Goal: Transaction & Acquisition: Register for event/course

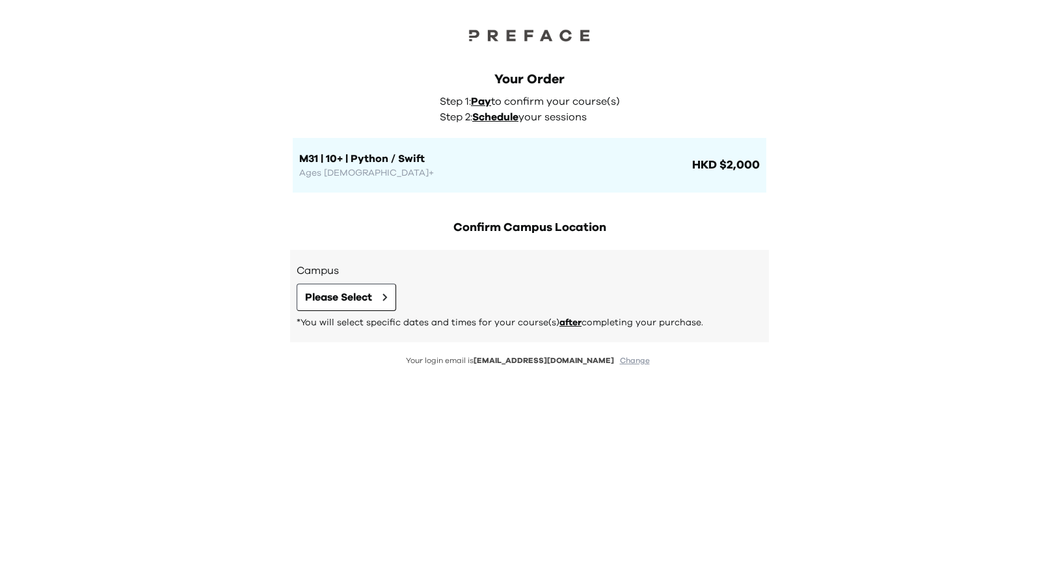
click at [513, 36] on img at bounding box center [529, 35] width 130 height 18
click at [359, 301] on span "Please Select" at bounding box center [338, 297] width 67 height 16
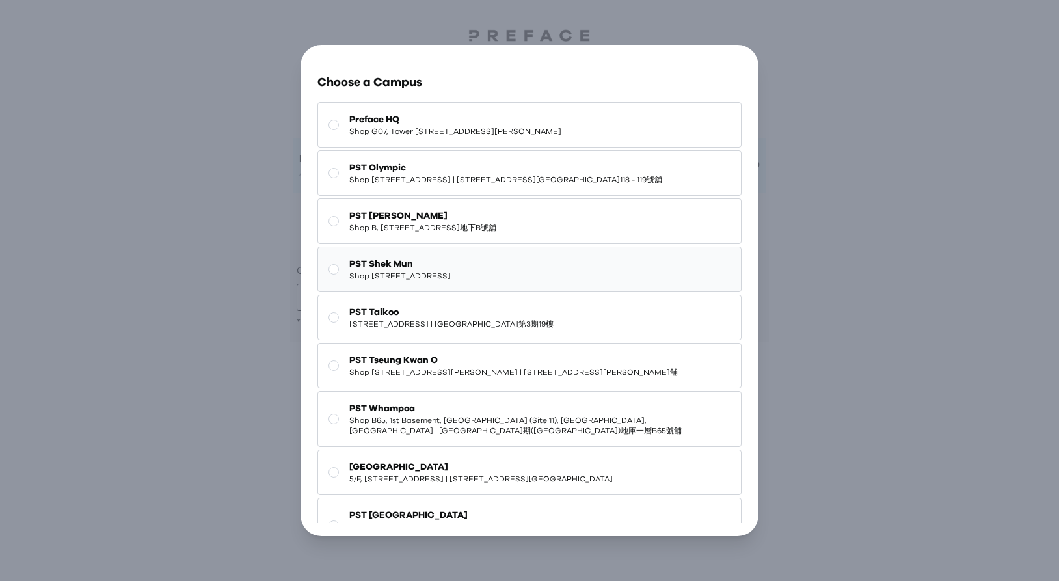
click at [424, 271] on span "PST Shek Mun" at bounding box center [399, 264] width 101 height 13
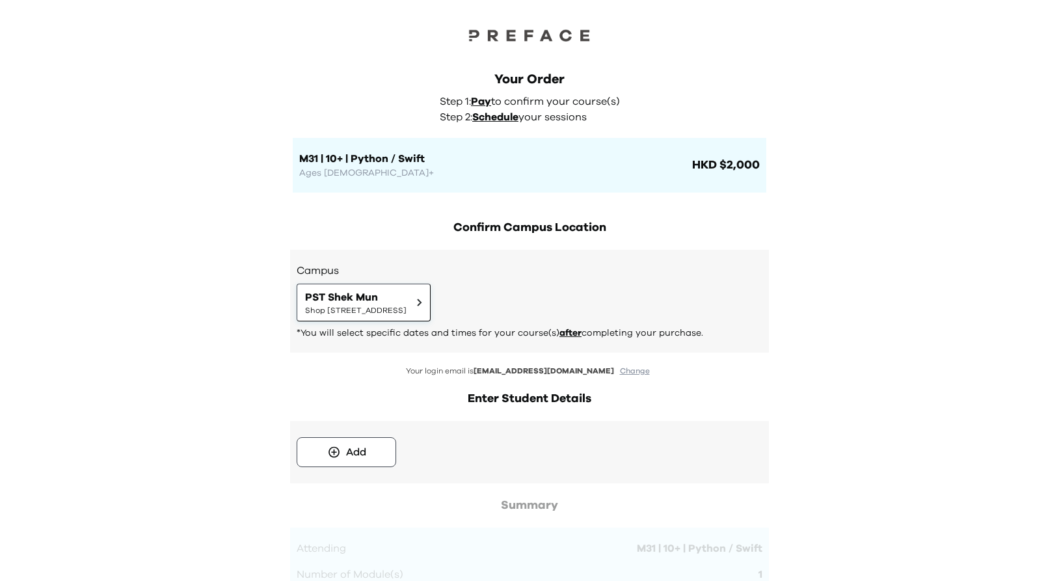
click at [407, 293] on span "PST Shek Mun" at bounding box center [355, 297] width 101 height 16
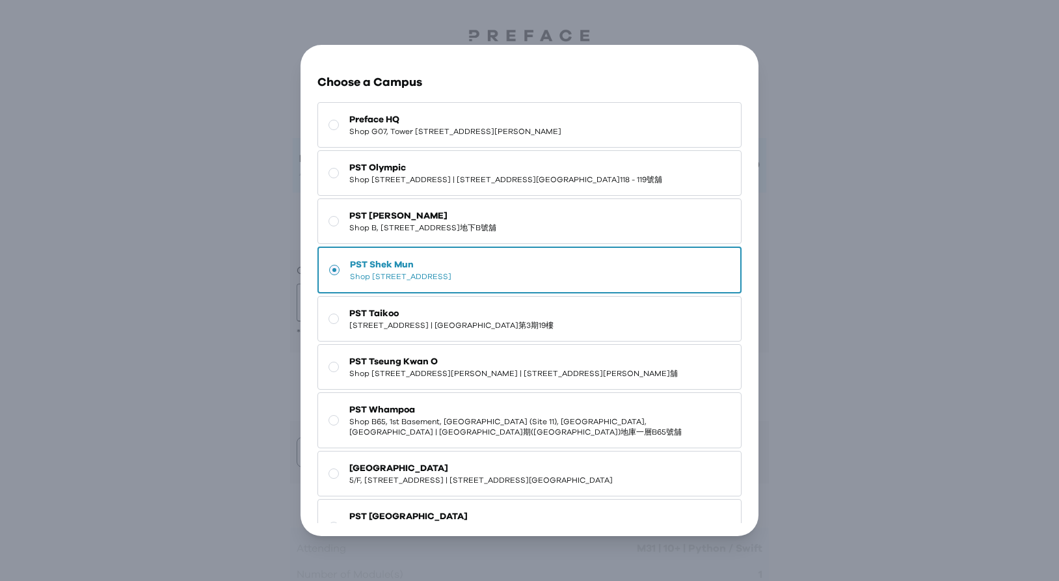
click at [890, 308] on div "Go Back Close Choose a Campus Preface HQ Shop G07, Tower 535, 535 Jaffe Road, C…" at bounding box center [529, 290] width 1059 height 581
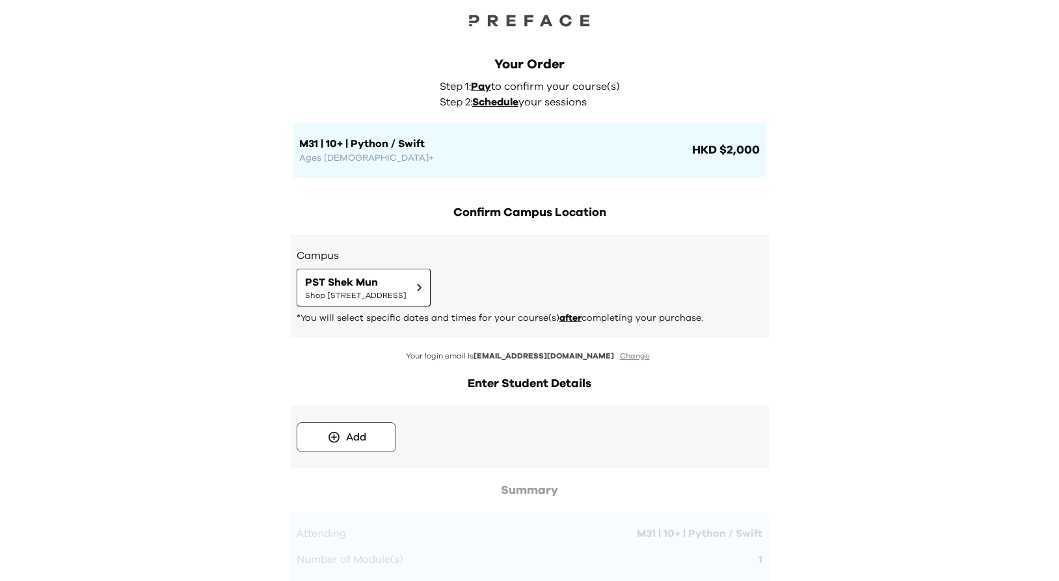
scroll to position [3, 0]
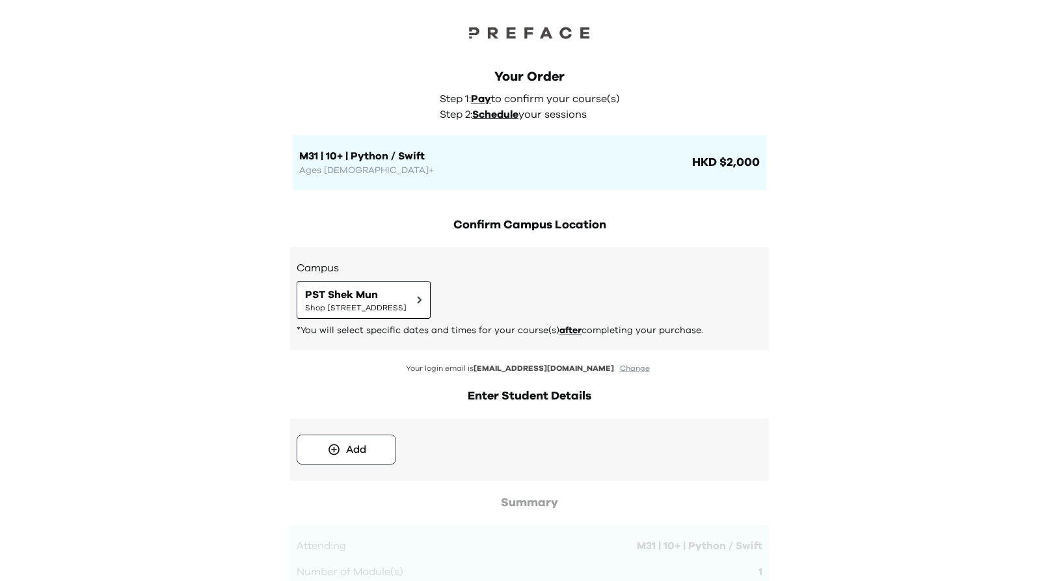
click at [572, 250] on div "Campus PST Shek Mun Shop 227, 2/F, Kings Wing Plaza 1, No.3 On Kwan Street, She…" at bounding box center [529, 298] width 479 height 103
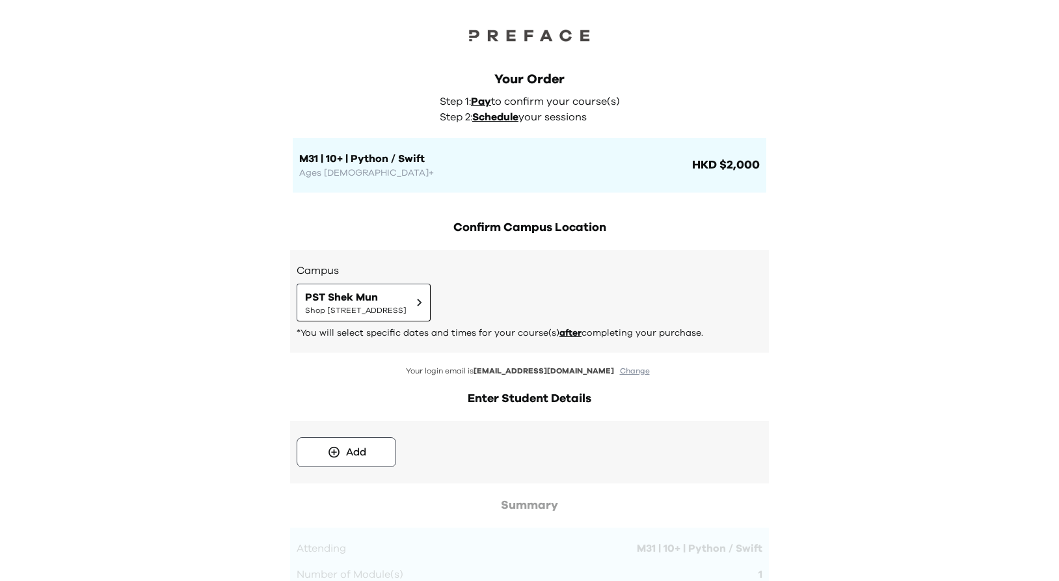
click at [732, 170] on span "HKD $2,000" at bounding box center [724, 165] width 70 height 18
click at [753, 171] on span "HKD $2,000" at bounding box center [724, 165] width 70 height 18
click at [704, 160] on span "HKD $2,000" at bounding box center [724, 165] width 70 height 18
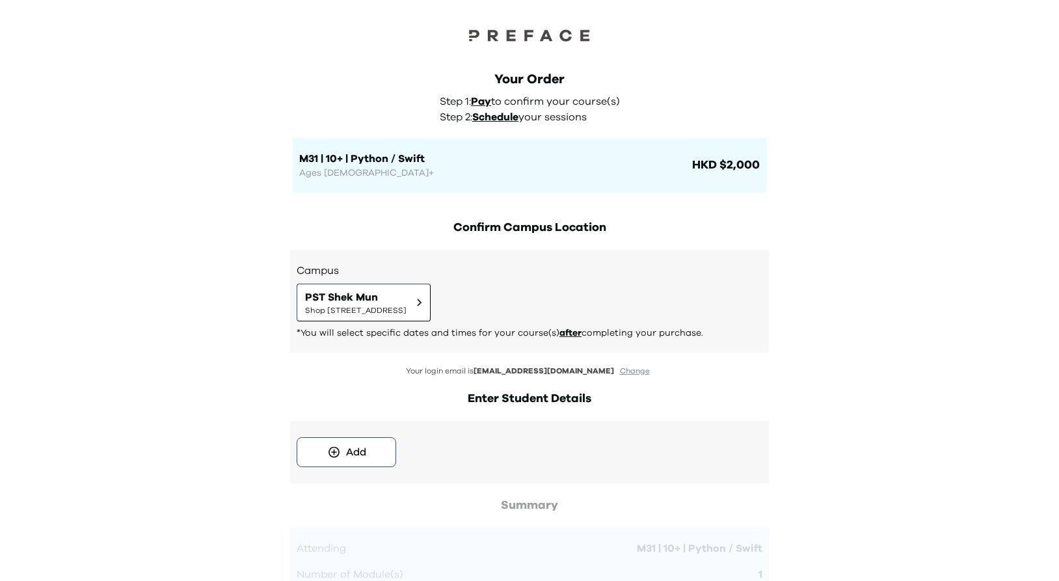
click at [704, 160] on span "HKD $2,000" at bounding box center [724, 165] width 70 height 18
click at [816, 174] on div "Your Order Step 1: Pay to confirm your course(s) Step 2: Schedule your sessions…" at bounding box center [529, 564] width 1059 height 1129
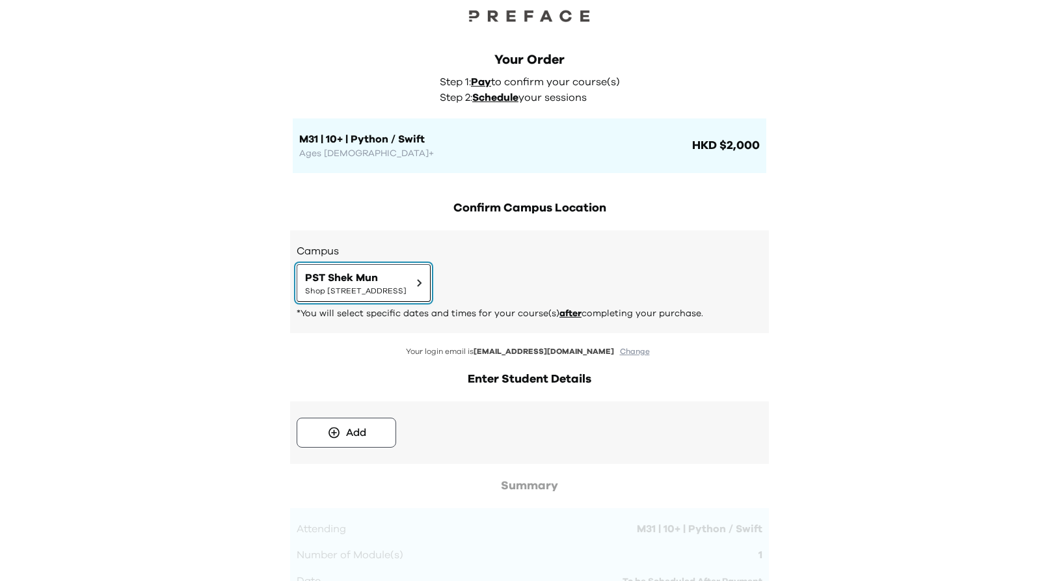
click at [407, 292] on span "Shop [STREET_ADDRESS]" at bounding box center [355, 291] width 101 height 10
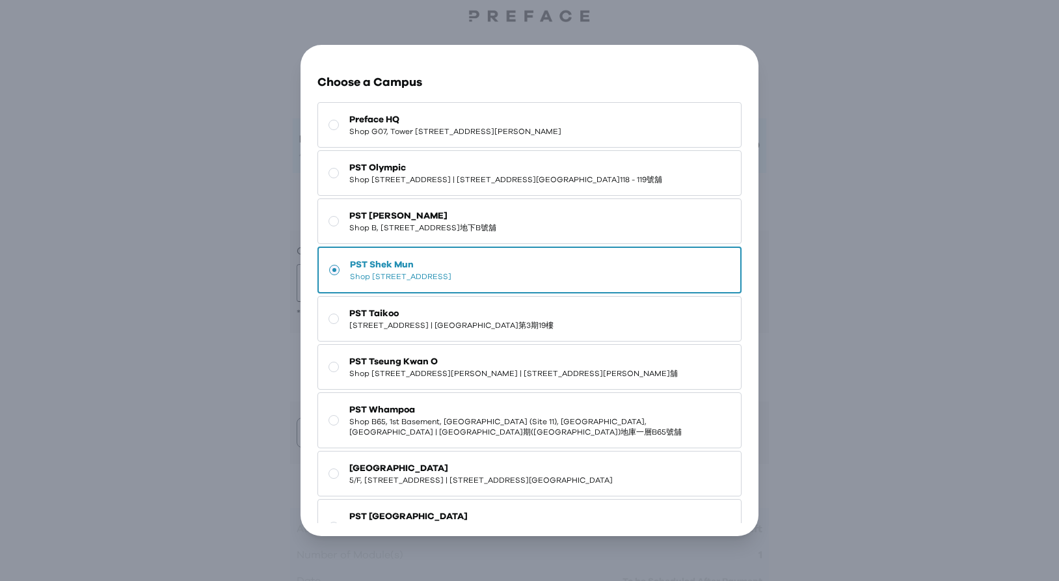
click at [842, 276] on div "Go Back Close Choose a Campus Preface HQ Shop G07, Tower 535, 535 Jaffe Road, C…" at bounding box center [529, 290] width 1059 height 581
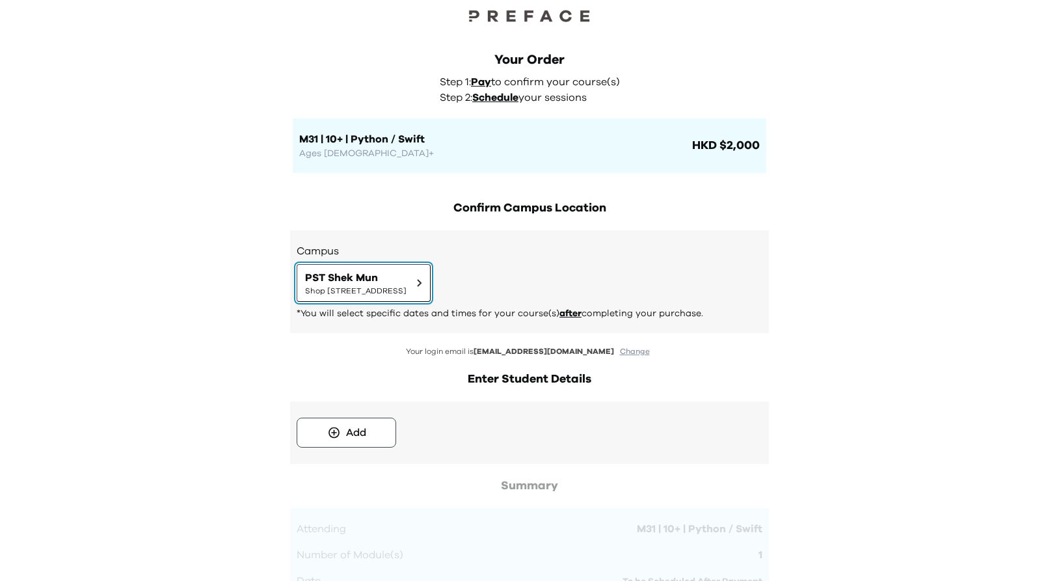
click at [431, 292] on button "PST Shek [STREET_ADDRESS] | [STREET_ADDRESS]舖" at bounding box center [364, 283] width 134 height 38
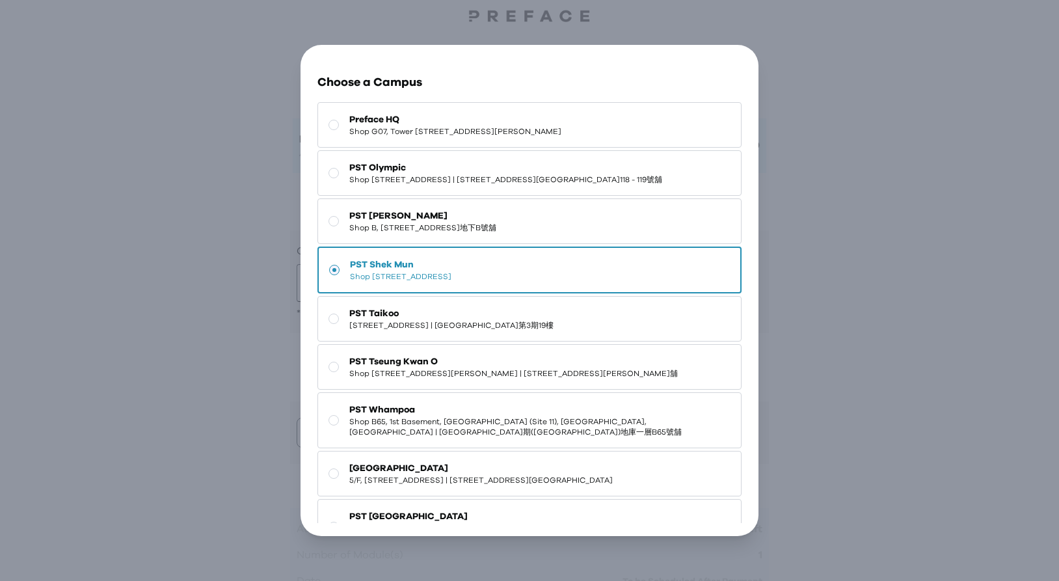
click at [828, 268] on div "Go Back Close Choose a Campus Preface HQ Shop G07, Tower 535, 535 Jaffe Road, C…" at bounding box center [529, 290] width 1059 height 581
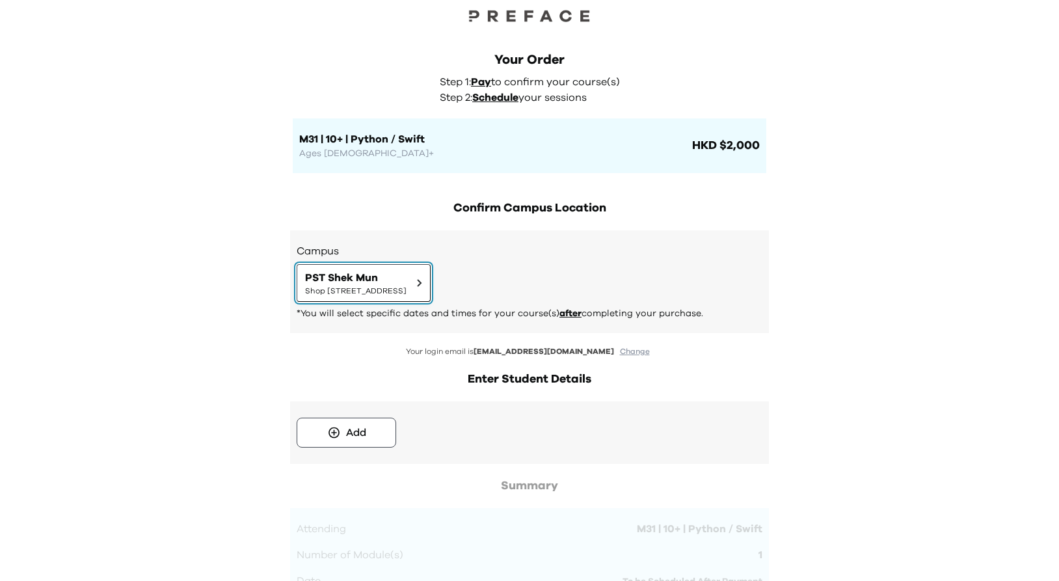
click at [407, 274] on span "PST Shek Mun" at bounding box center [355, 278] width 101 height 16
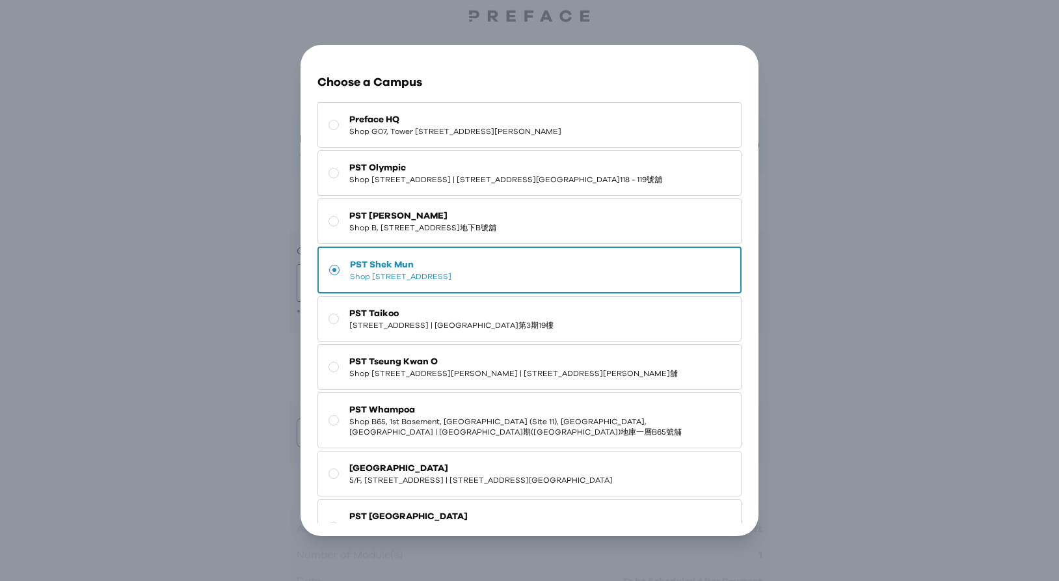
click at [815, 239] on div "Go Back Close Choose a Campus Preface HQ Shop G07, Tower 535, 535 Jaffe Road, C…" at bounding box center [529, 290] width 1059 height 581
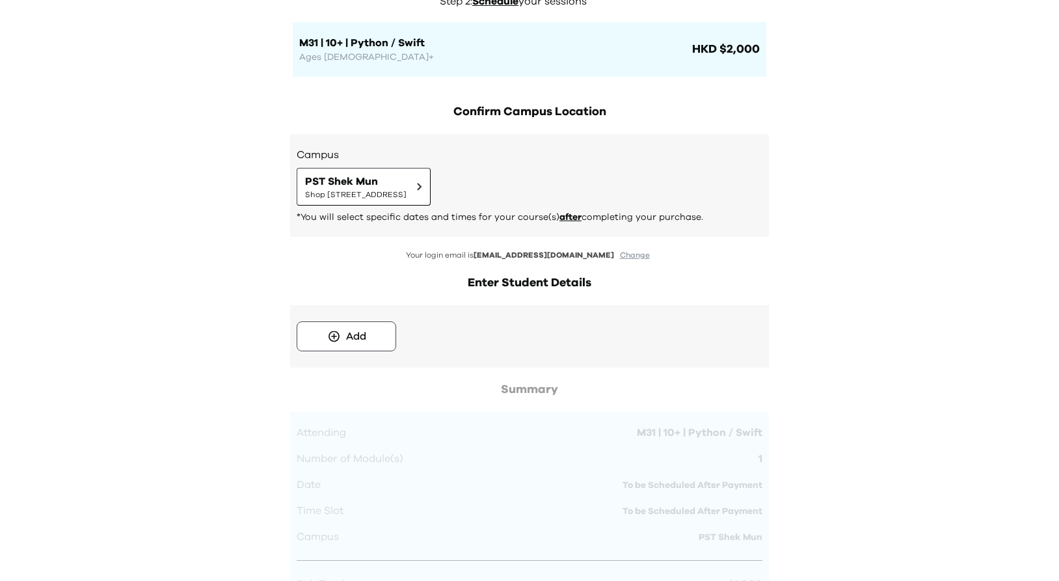
scroll to position [137, 0]
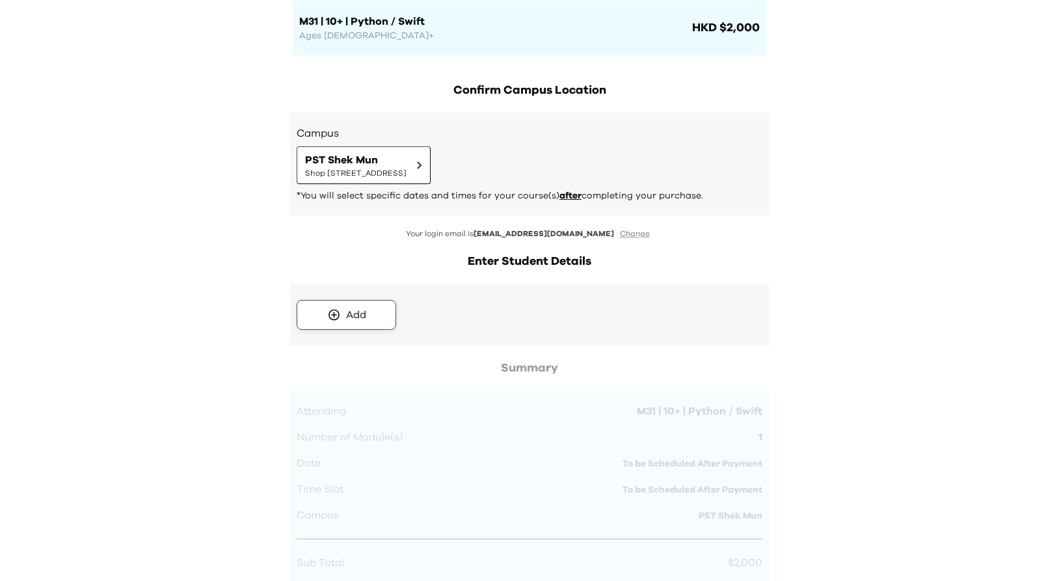
click at [350, 313] on div "Add" at bounding box center [356, 315] width 20 height 16
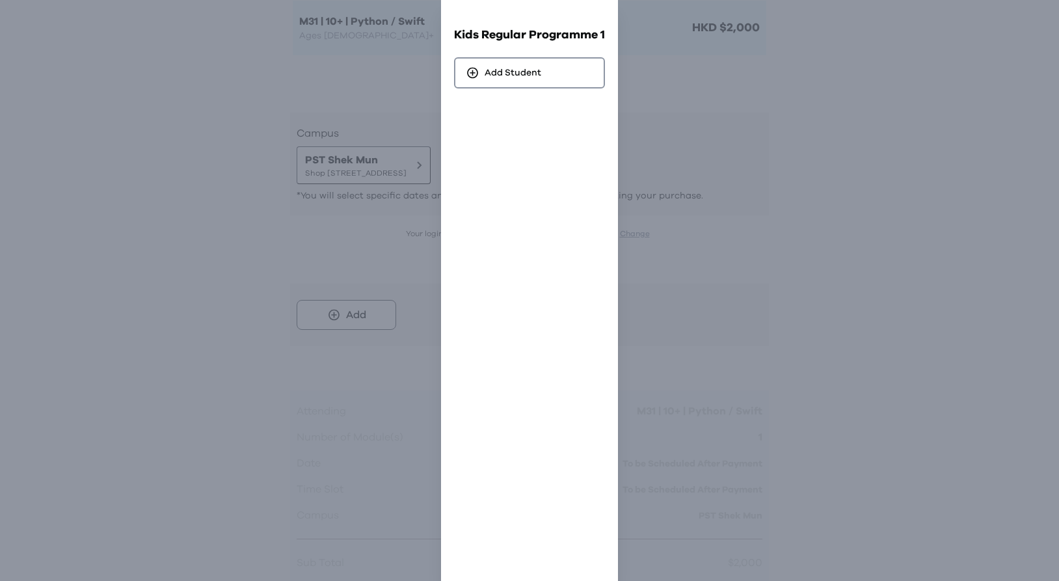
click at [769, 306] on div "Go Back Close Kids Regular Programme 1 Add Student" at bounding box center [529, 290] width 1059 height 581
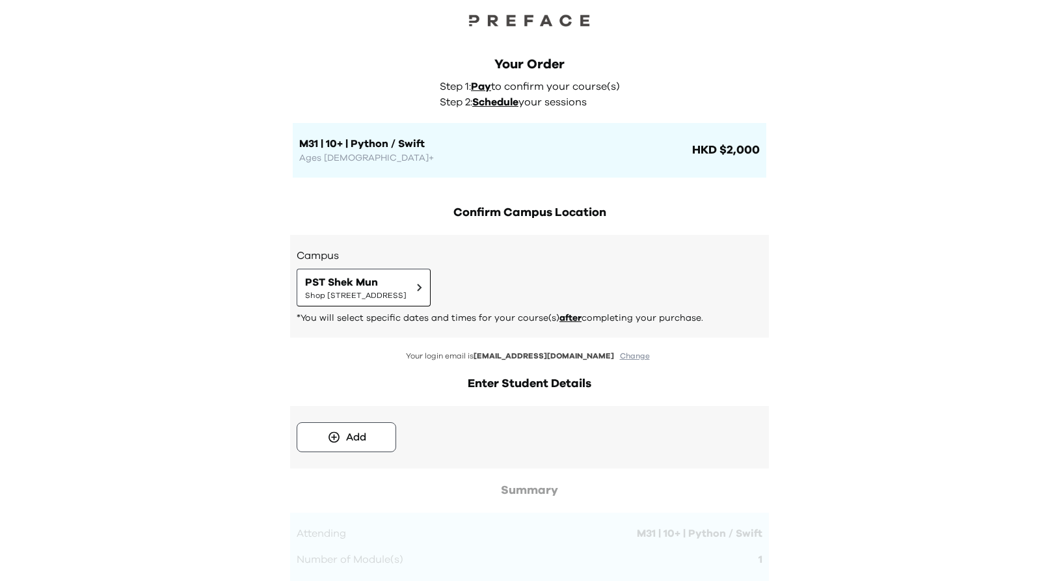
scroll to position [0, 0]
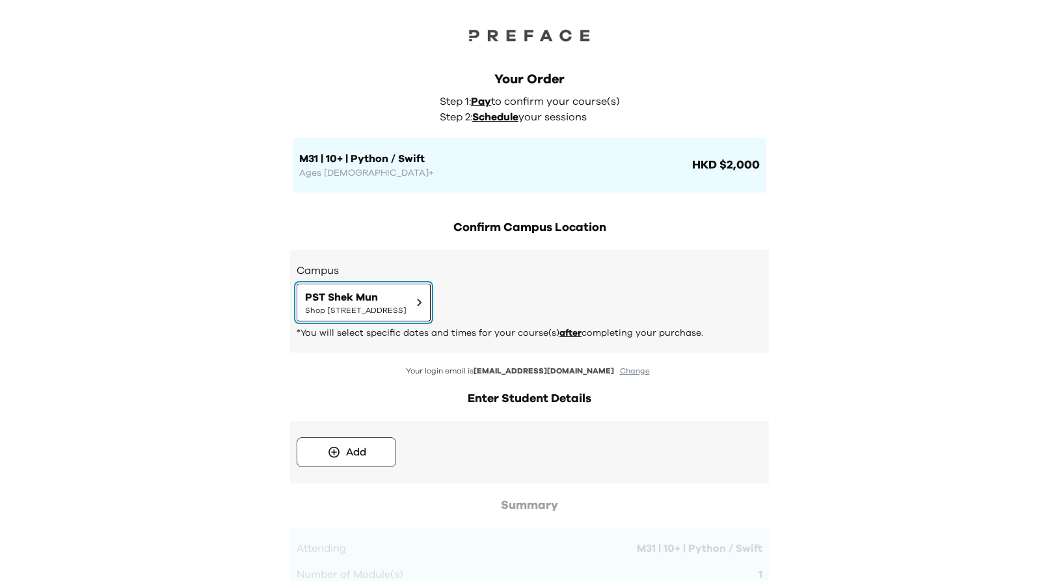
click at [431, 317] on button "PST Shek [STREET_ADDRESS] | [STREET_ADDRESS]舖" at bounding box center [364, 303] width 134 height 38
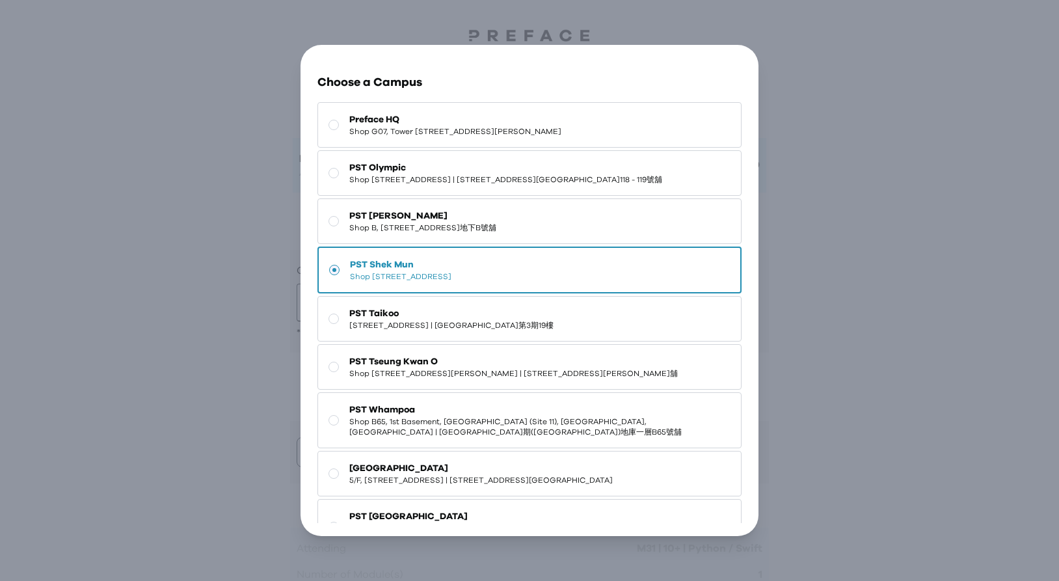
click at [842, 268] on div "Go Back Close Choose a Campus Preface HQ Shop G07, Tower 535, 535 Jaffe Road, C…" at bounding box center [529, 290] width 1059 height 581
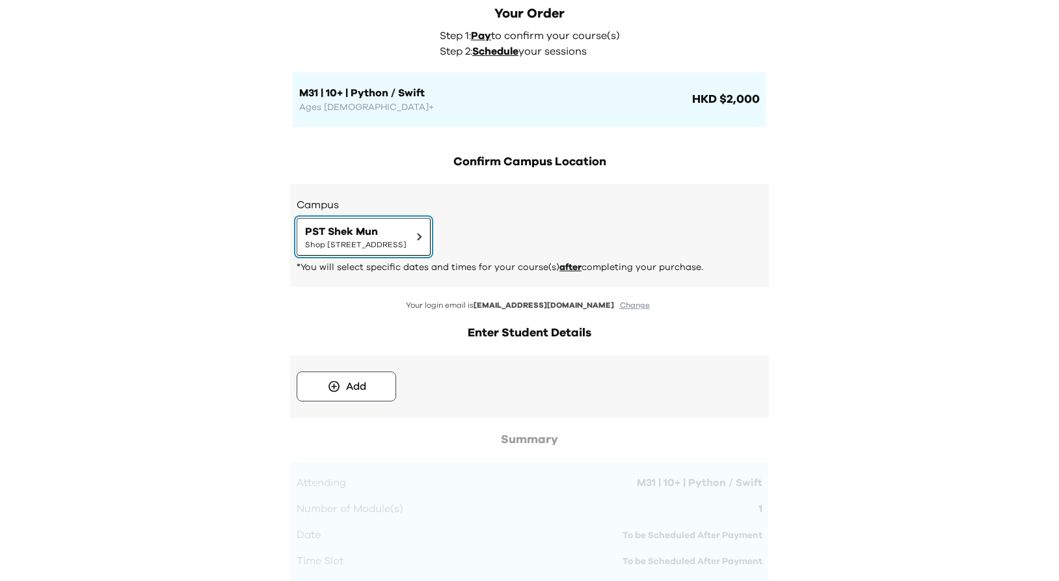
scroll to position [609, 0]
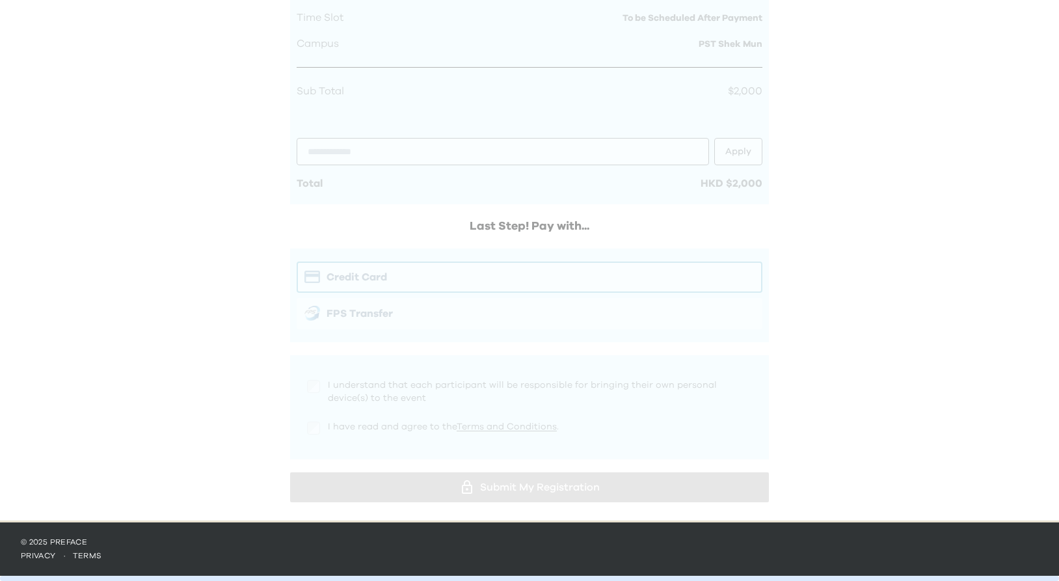
click at [559, 480] on div at bounding box center [529, 197] width 479 height 620
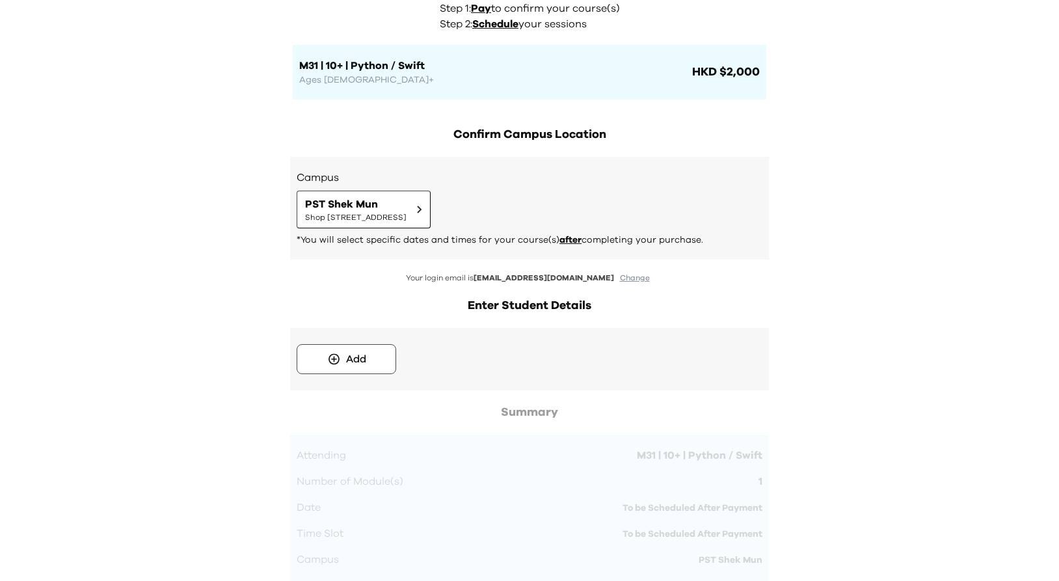
scroll to position [0, 0]
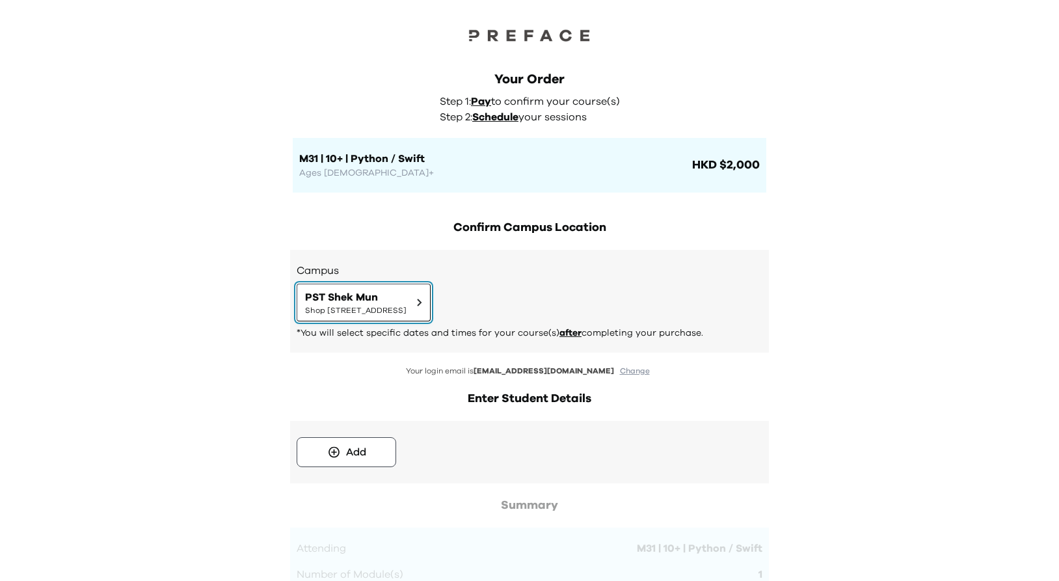
click at [407, 293] on span "PST Shek Mun" at bounding box center [355, 297] width 101 height 16
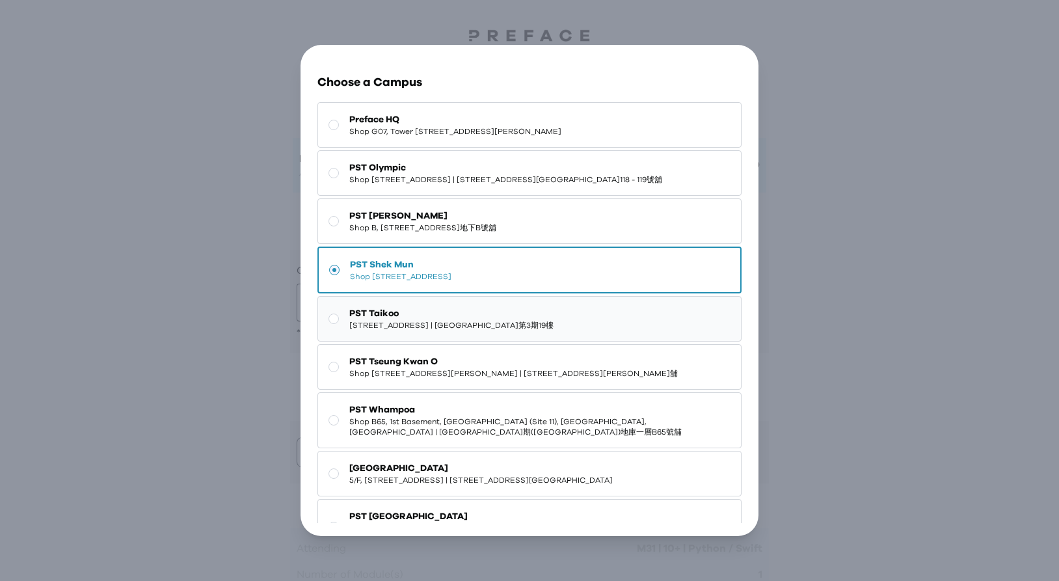
click at [551, 330] on span "19/F, Cityplaza Three, [STREET_ADDRESS] | [GEOGRAPHIC_DATA]第3期19樓" at bounding box center [451, 325] width 204 height 10
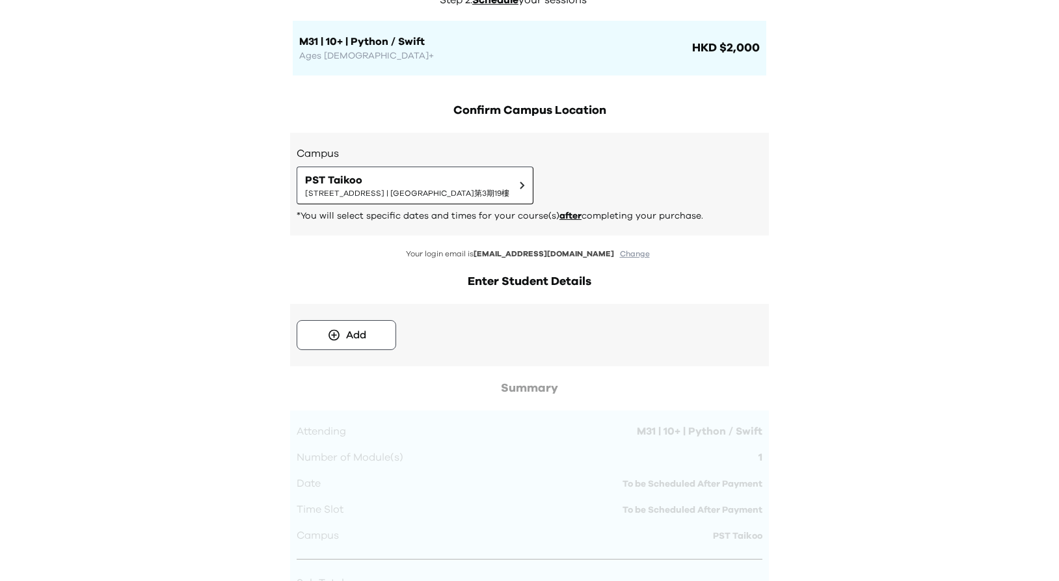
scroll to position [142, 0]
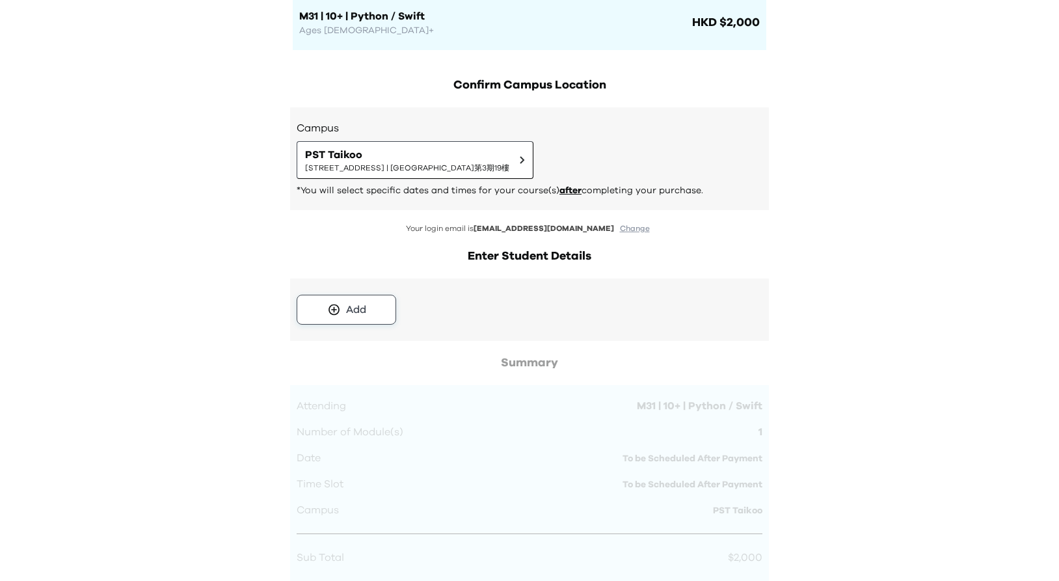
click at [362, 310] on div "Add" at bounding box center [356, 310] width 20 height 16
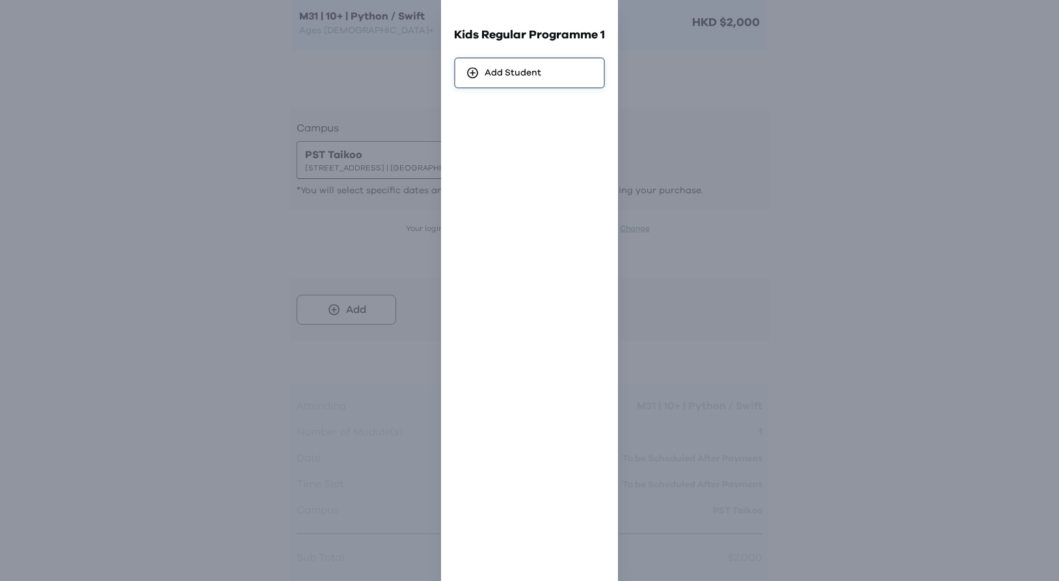
click at [532, 81] on div "Add Student" at bounding box center [529, 72] width 151 height 31
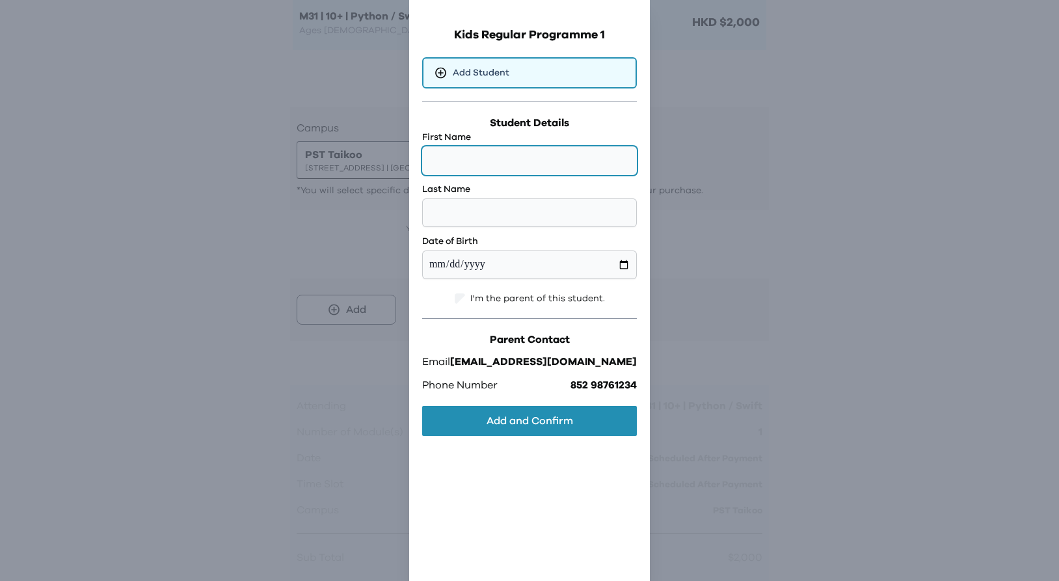
click at [505, 169] on input "text" at bounding box center [529, 160] width 215 height 29
type input "**"
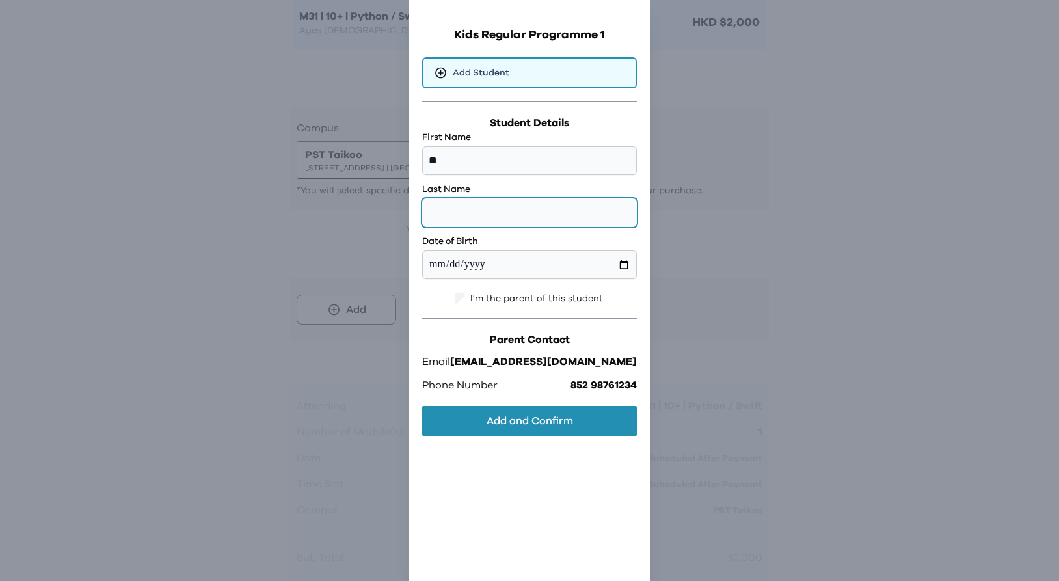
click at [495, 210] on input "text" at bounding box center [529, 212] width 215 height 29
type input "****"
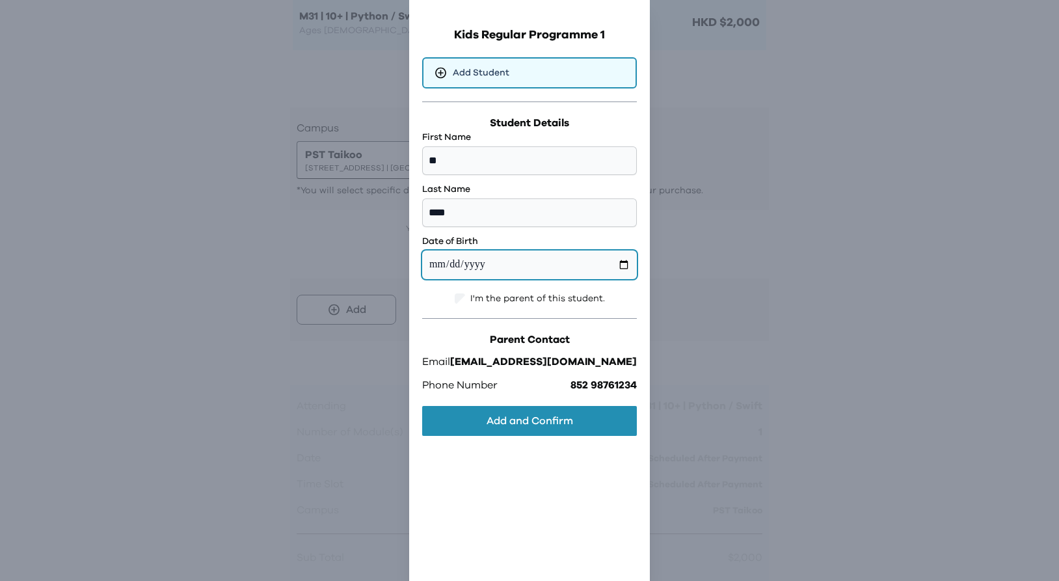
click at [505, 259] on input "date" at bounding box center [529, 264] width 215 height 29
click at [593, 267] on input "date" at bounding box center [529, 264] width 215 height 29
type input "**********"
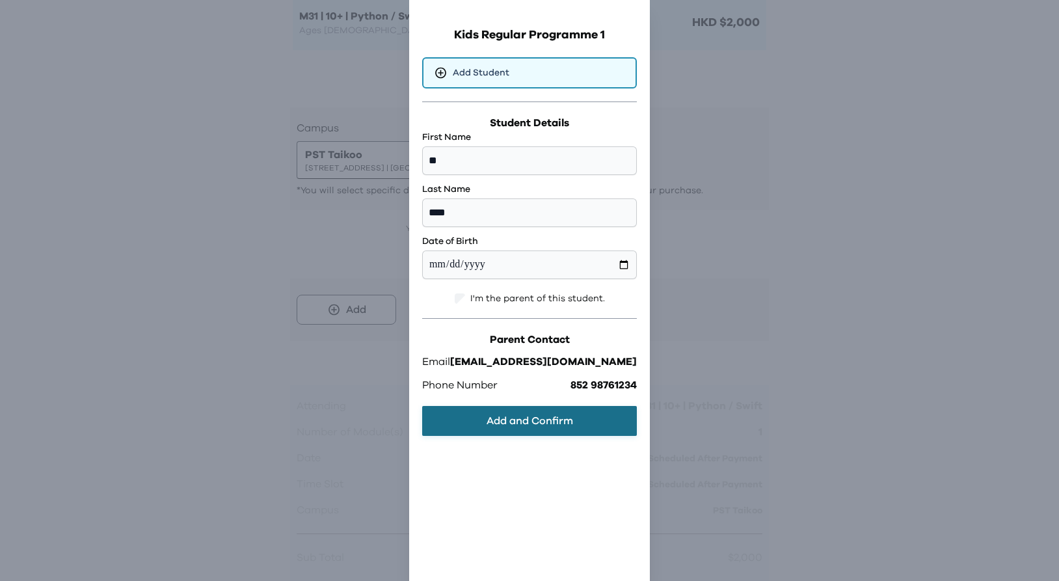
click at [513, 431] on button "Add and Confirm" at bounding box center [529, 421] width 215 height 30
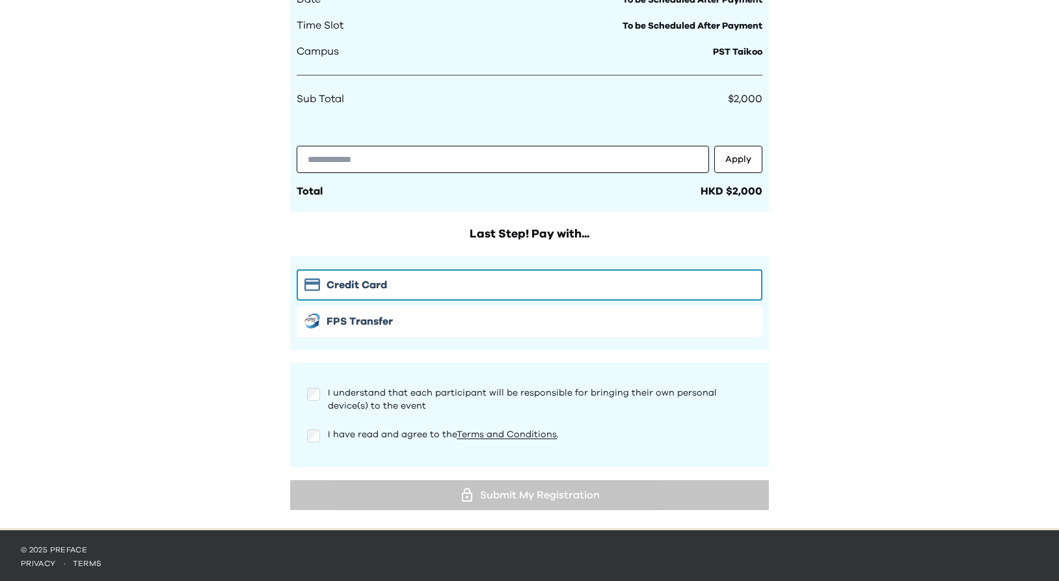
scroll to position [626, 0]
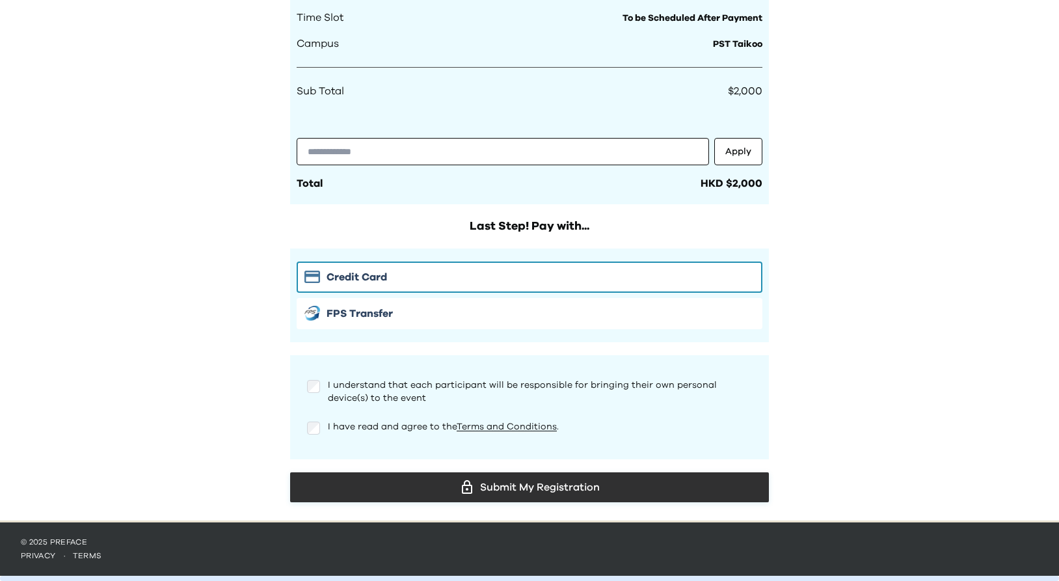
click at [694, 475] on button "Submit My Registration" at bounding box center [529, 487] width 479 height 30
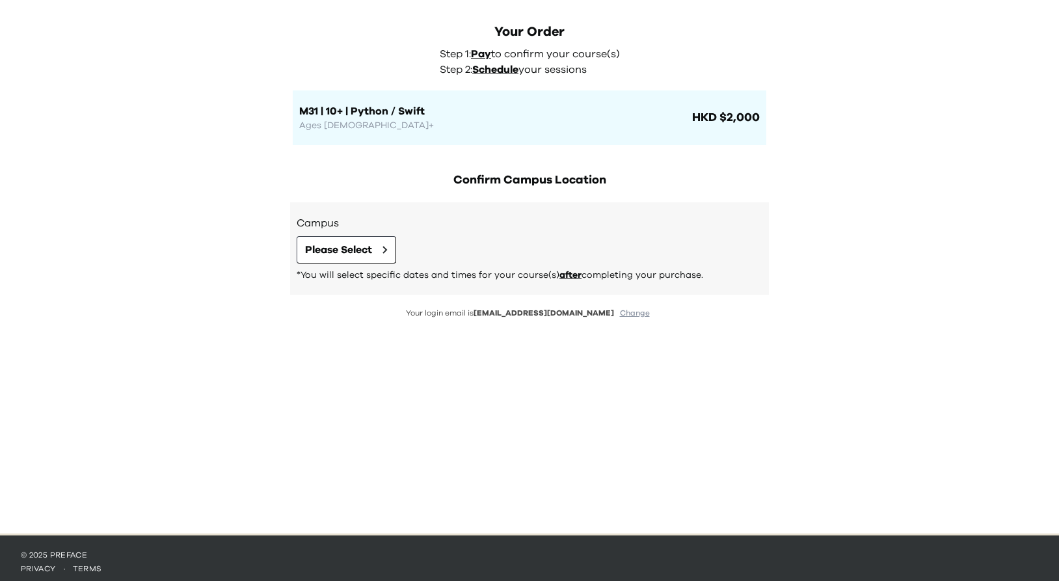
scroll to position [60, 0]
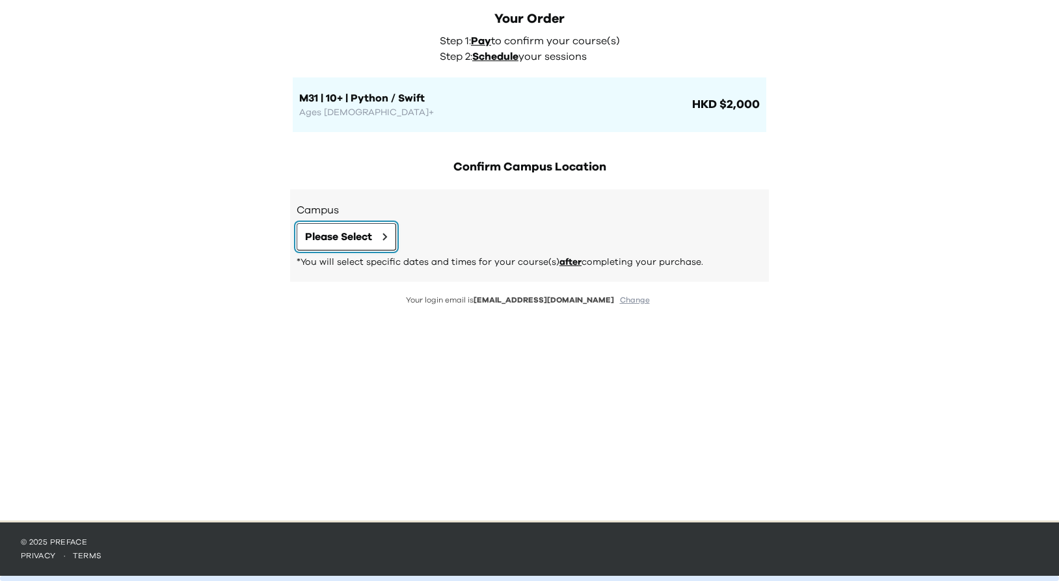
click at [366, 235] on span "Please Select" at bounding box center [338, 237] width 67 height 16
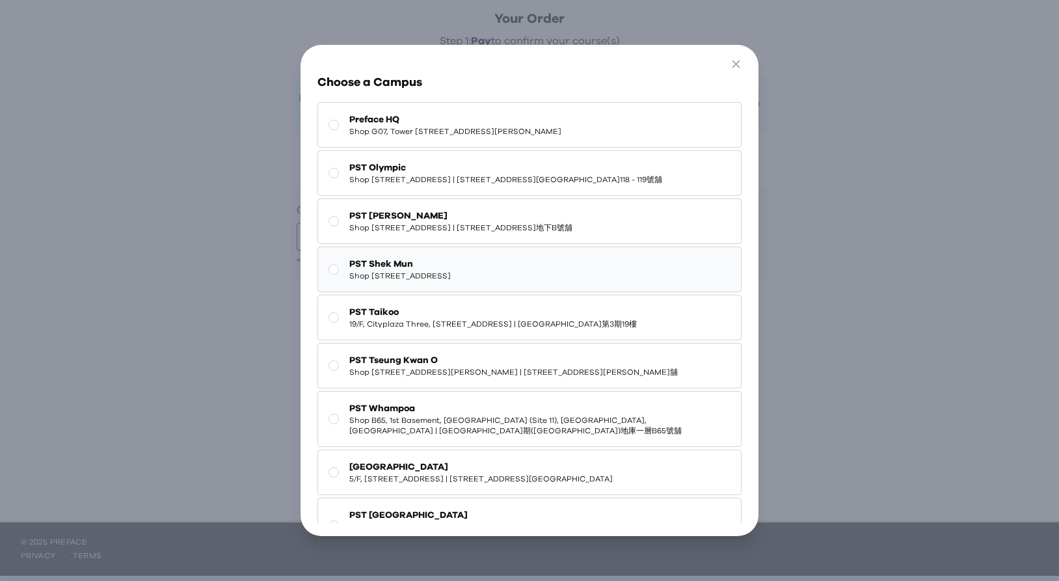
click at [403, 271] on span "PST Shek Mun" at bounding box center [399, 264] width 101 height 13
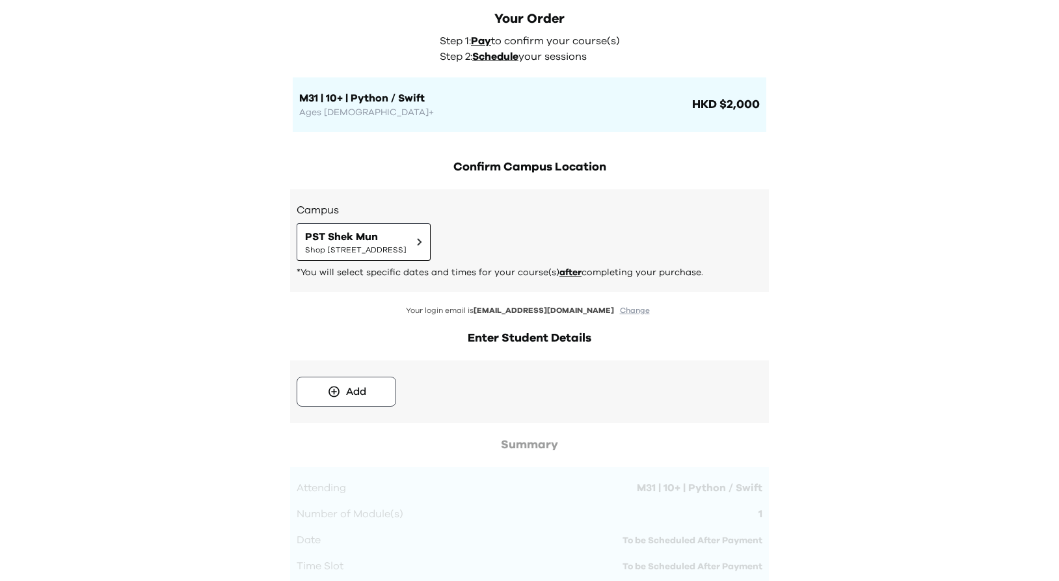
click at [856, 265] on div "Your Order Step 1: Pay to confirm your course(s) Step 2: Schedule your sessions…" at bounding box center [529, 435] width 1059 height 991
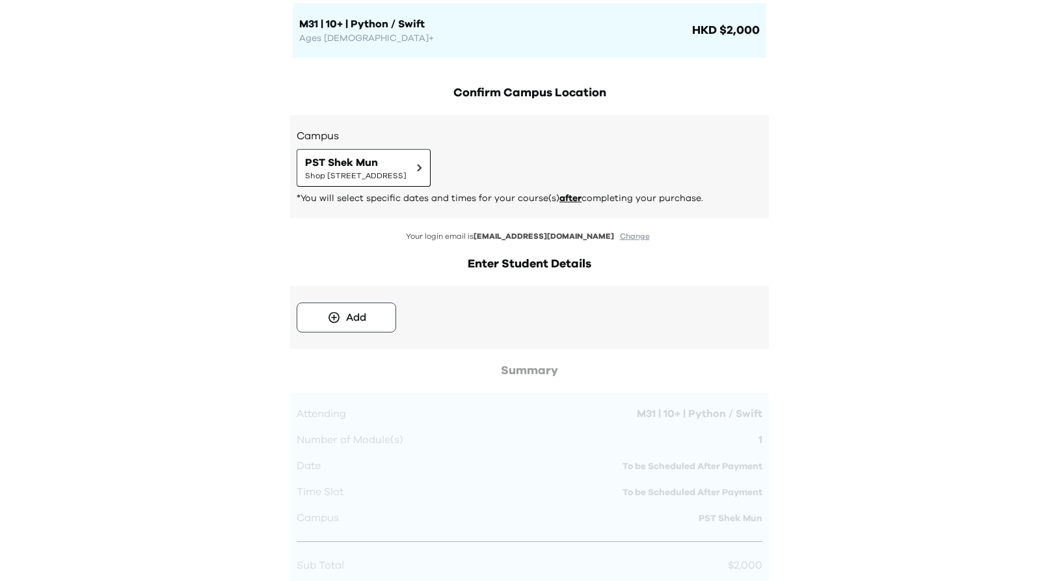
scroll to position [0, 0]
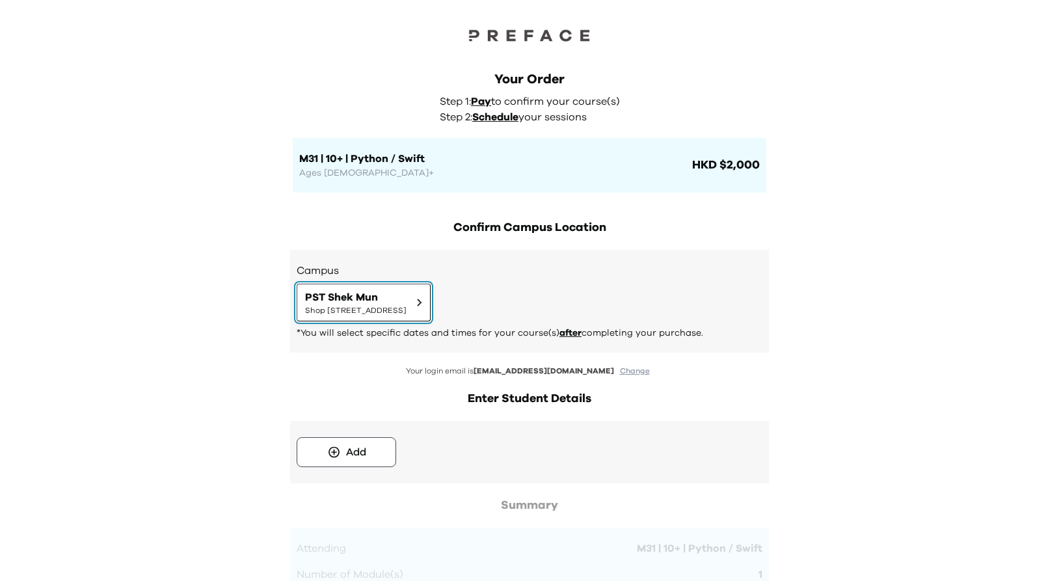
click at [407, 314] on span "Shop [STREET_ADDRESS]" at bounding box center [355, 310] width 101 height 10
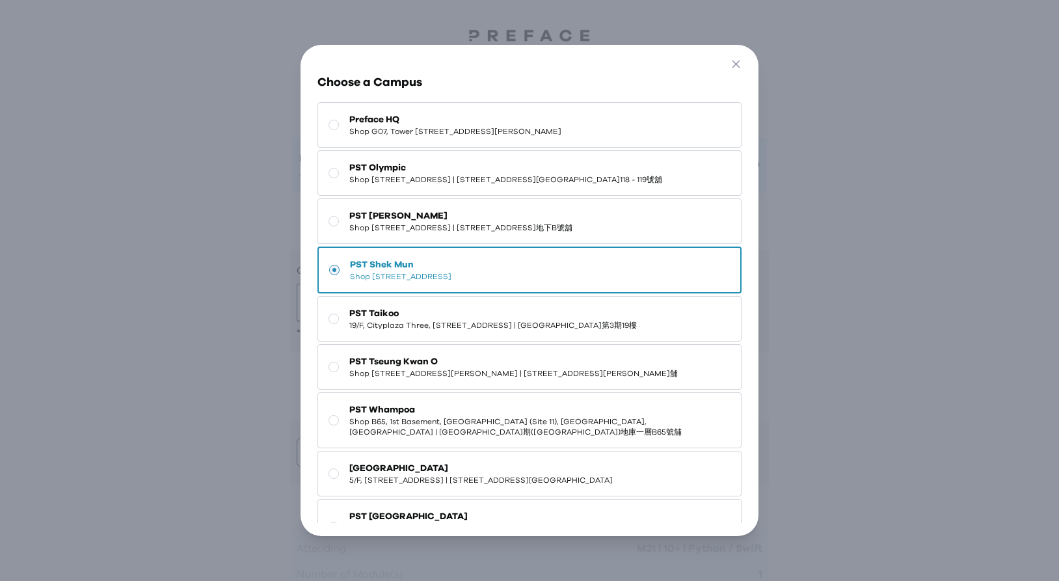
click at [451, 282] on span "Shop [STREET_ADDRESS]" at bounding box center [400, 276] width 101 height 10
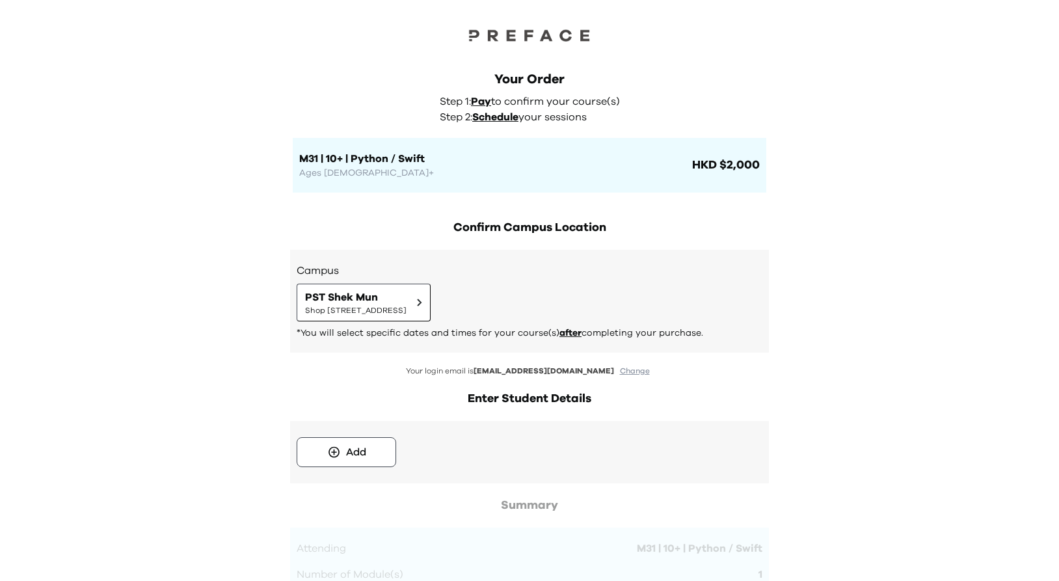
click at [857, 277] on div "Your Order Step 1: Pay to confirm your course(s) Step 2: Schedule your sessions…" at bounding box center [529, 564] width 1059 height 1129
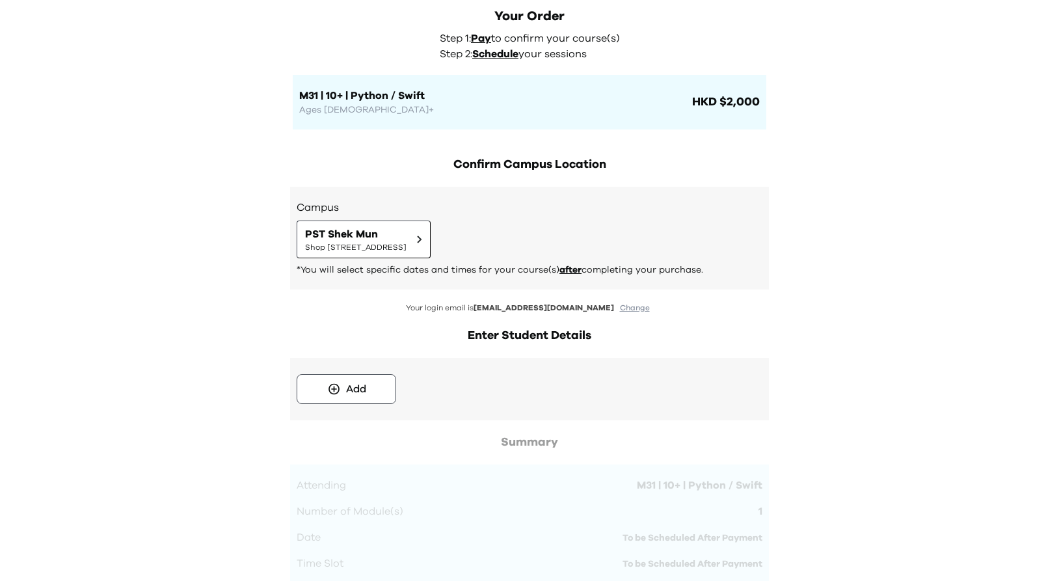
scroll to position [62, 0]
click at [845, 321] on div "Your Order Step 1: Pay to confirm your course(s) Step 2: Schedule your sessions…" at bounding box center [529, 502] width 1059 height 1129
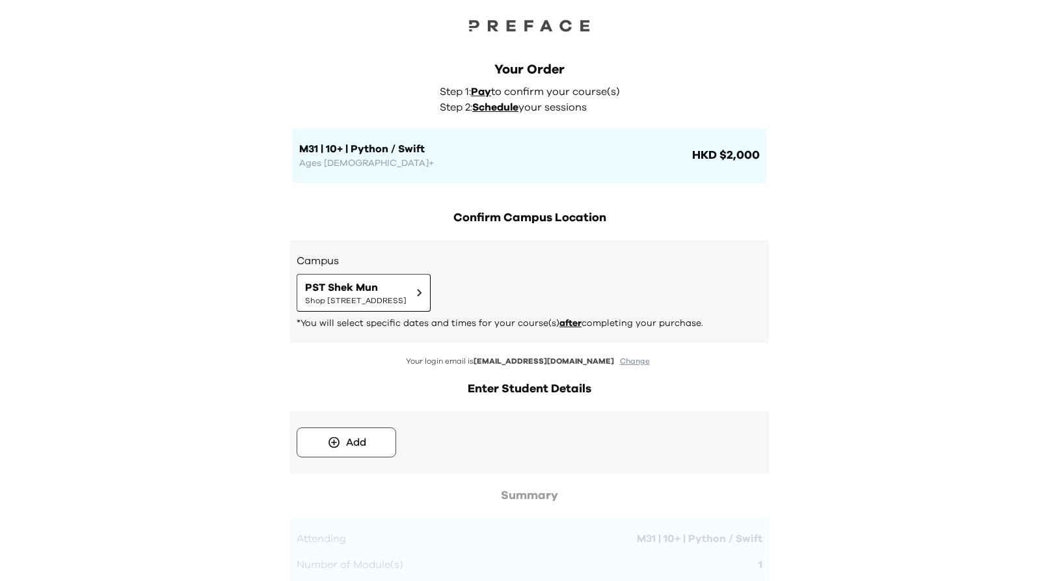
scroll to position [0, 0]
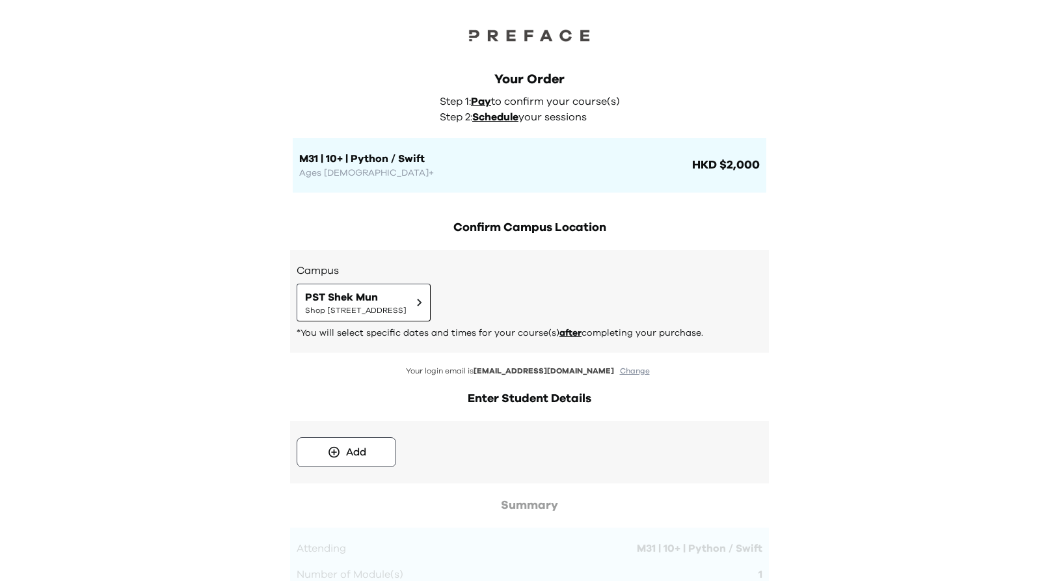
click at [267, 118] on div "Your Order Step 1: Pay to confirm your course(s) Step 2: Schedule your sessions…" at bounding box center [529, 564] width 1059 height 1129
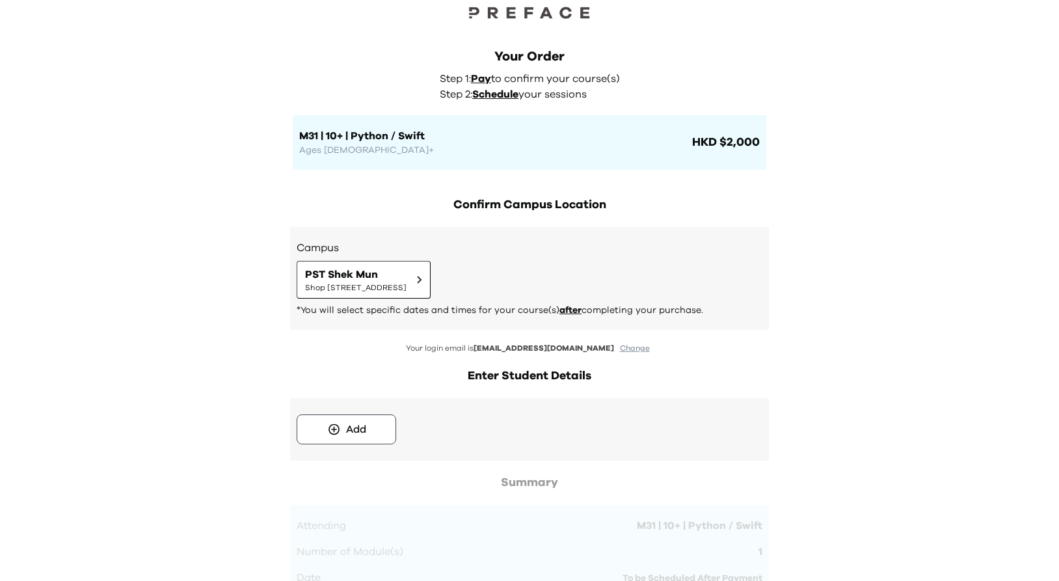
scroll to position [21, 0]
click at [343, 136] on h1 "M31 | 10+ | Python / Swift" at bounding box center [494, 137] width 390 height 16
click at [367, 139] on h1 "M31 | 10+ | Python / Swift" at bounding box center [494, 137] width 390 height 16
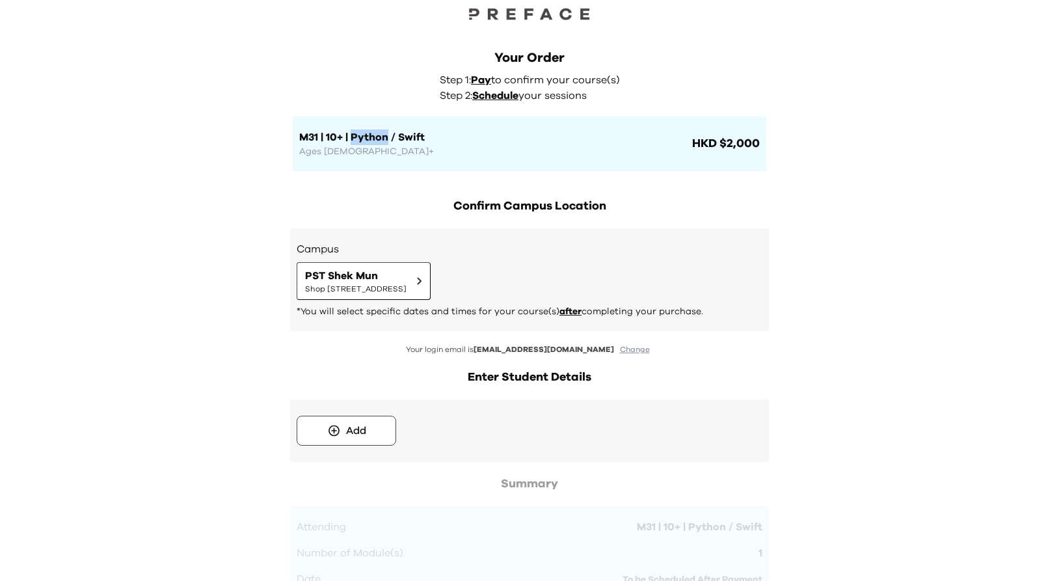
click at [342, 137] on h1 "M31 | 10+ | Python / Swift" at bounding box center [494, 137] width 390 height 16
click at [365, 137] on h1 "M31 | 10+ | Python / Swift" at bounding box center [494, 137] width 390 height 16
click at [359, 137] on h1 "M31 | 10+ | Python / Swift" at bounding box center [494, 137] width 390 height 16
click at [359, 139] on h1 "M31 | 10+ | Python / Swift" at bounding box center [494, 137] width 390 height 16
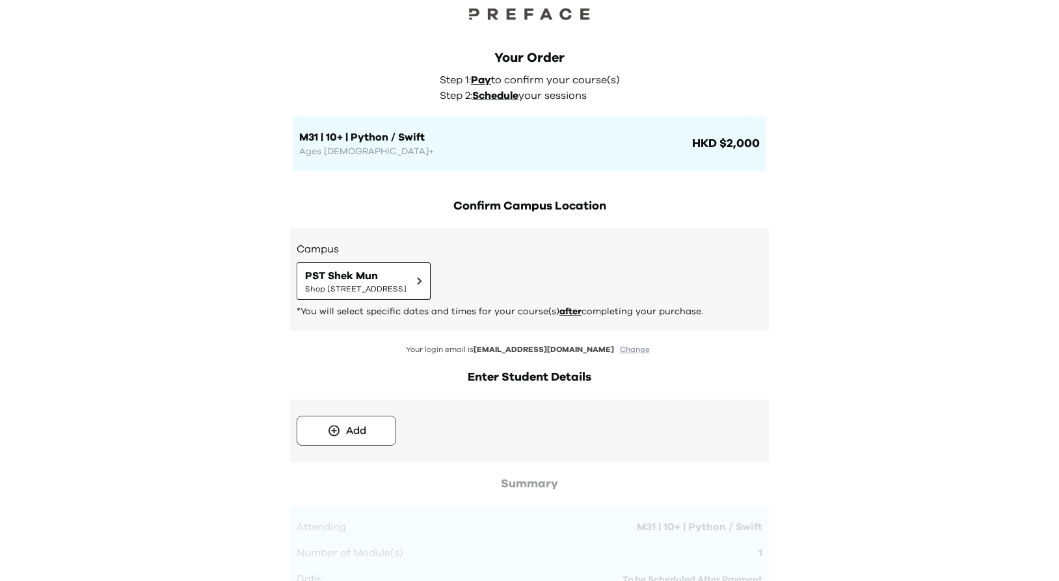
click at [359, 139] on h1 "M31 | 10+ | Python / Swift" at bounding box center [494, 137] width 390 height 16
drag, startPoint x: 362, startPoint y: 138, endPoint x: 424, endPoint y: 131, distance: 62.2
click at [424, 131] on h1 "M31 | 10+ | Python / Swift" at bounding box center [494, 137] width 390 height 16
click at [365, 142] on h1 "M31 | 10+ | Python / Swift" at bounding box center [494, 137] width 390 height 16
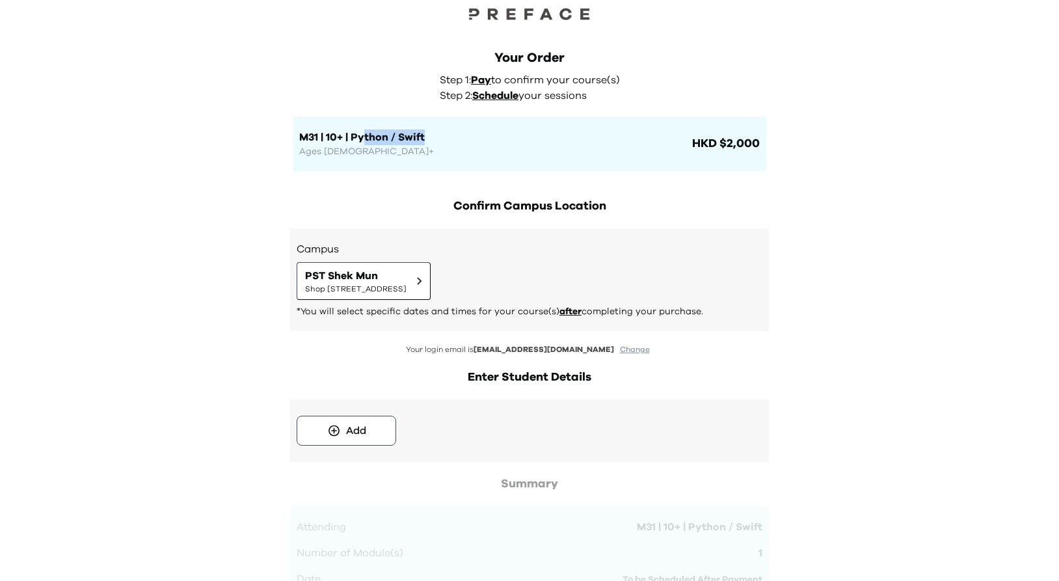
drag, startPoint x: 364, startPoint y: 139, endPoint x: 431, endPoint y: 140, distance: 67.0
click at [431, 140] on h1 "M31 | 10+ | Python / Swift" at bounding box center [494, 137] width 390 height 16
drag, startPoint x: 299, startPoint y: 140, endPoint x: 363, endPoint y: 140, distance: 64.4
click at [363, 140] on h1 "M31 | 10+ | Python / Swift" at bounding box center [494, 137] width 390 height 16
drag, startPoint x: 366, startPoint y: 137, endPoint x: 425, endPoint y: 140, distance: 58.7
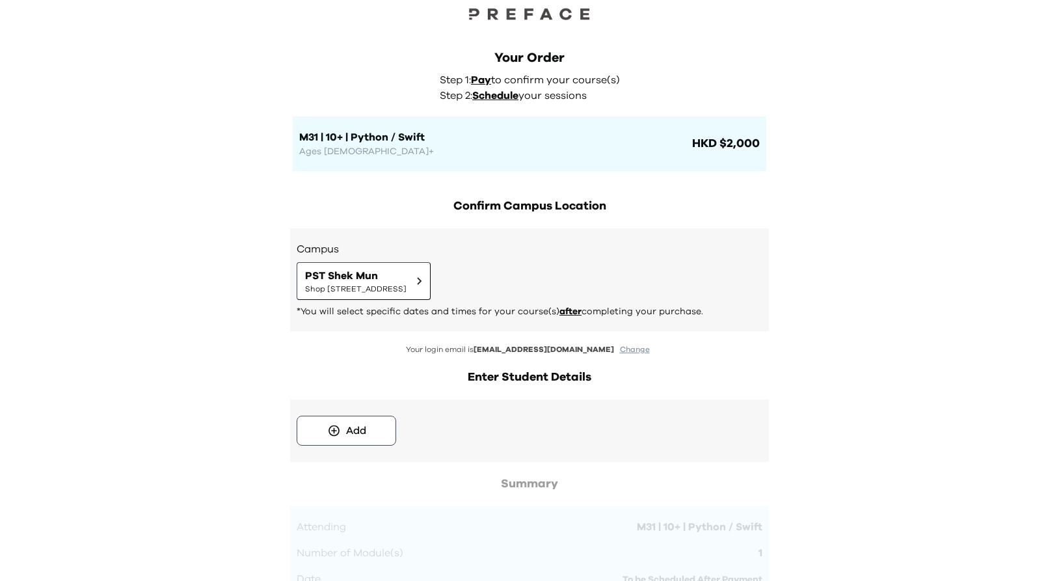
click at [425, 140] on h1 "M31 | 10+ | Python / Swift" at bounding box center [494, 137] width 390 height 16
drag, startPoint x: 365, startPoint y: 140, endPoint x: 426, endPoint y: 136, distance: 61.3
click at [426, 136] on h1 "M31 | 10+ | Python / Swift" at bounding box center [494, 137] width 390 height 16
click at [380, 149] on p "Ages [DEMOGRAPHIC_DATA]+" at bounding box center [494, 151] width 390 height 13
drag, startPoint x: 366, startPoint y: 139, endPoint x: 427, endPoint y: 142, distance: 61.9
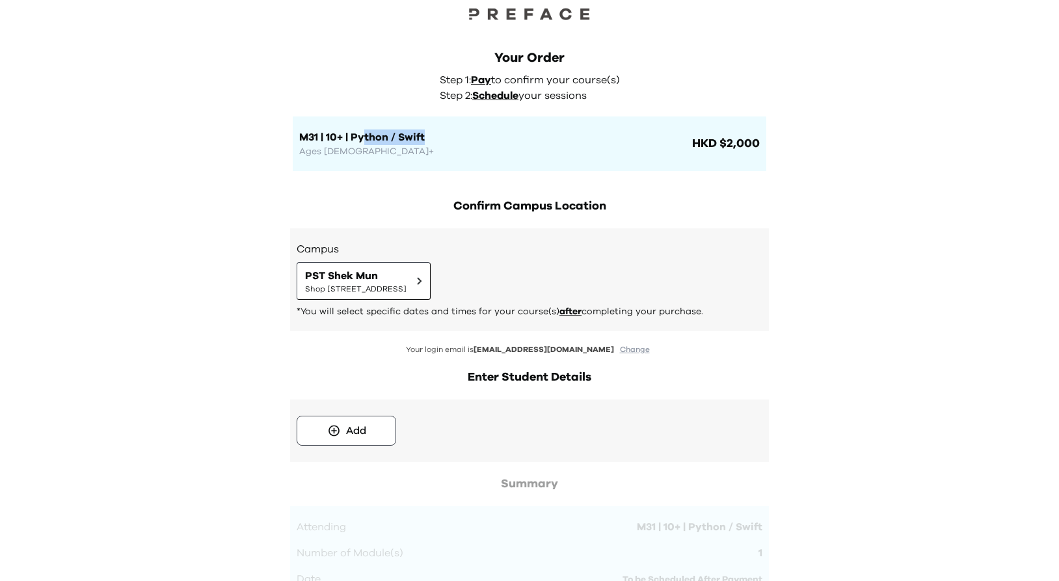
click at [427, 142] on h1 "M31 | 10+ | Python / Swift" at bounding box center [494, 137] width 390 height 16
click at [836, 315] on div "Your Order Step 1: Pay to confirm your course(s) Step 2: Schedule your sessions…" at bounding box center [529, 543] width 1059 height 1129
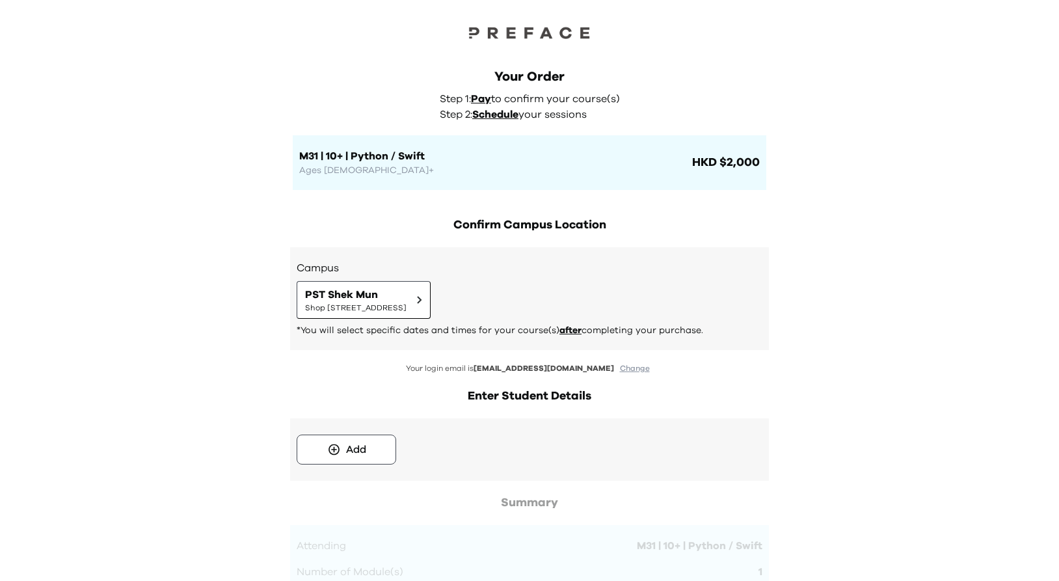
scroll to position [0, 0]
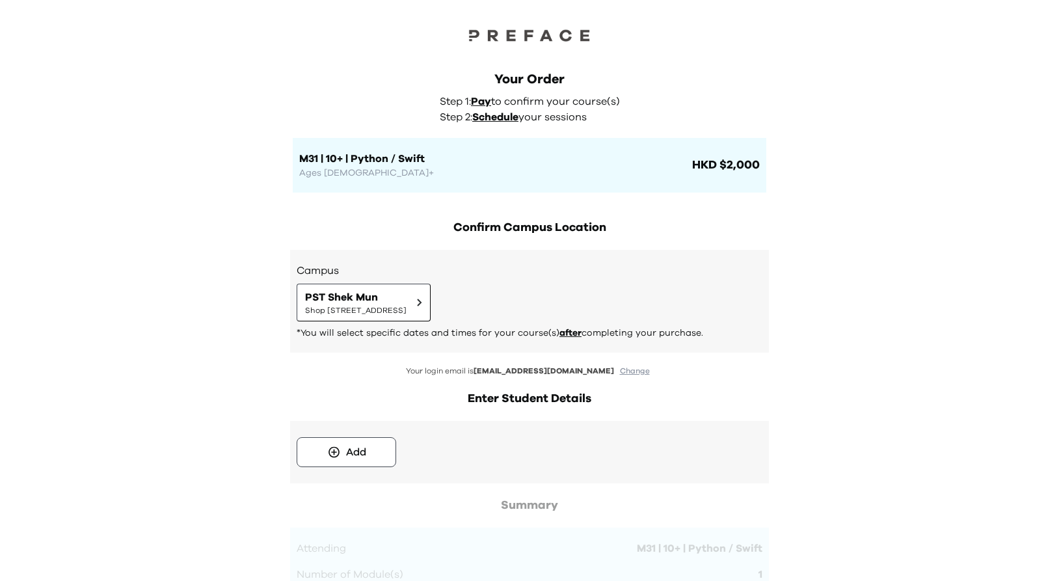
click at [777, 119] on div "Your Order Step 1: Pay to confirm your course(s) Step 2: Schedule your sessions…" at bounding box center [530, 118] width 500 height 148
click at [809, 217] on div "Your Order Step 1: Pay to confirm your course(s) Step 2: Schedule your sessions…" at bounding box center [529, 564] width 1059 height 1129
click at [889, 248] on div "Your Order Step 1: Pay to confirm your course(s) Step 2: Schedule your sessions…" at bounding box center [529, 564] width 1059 height 1129
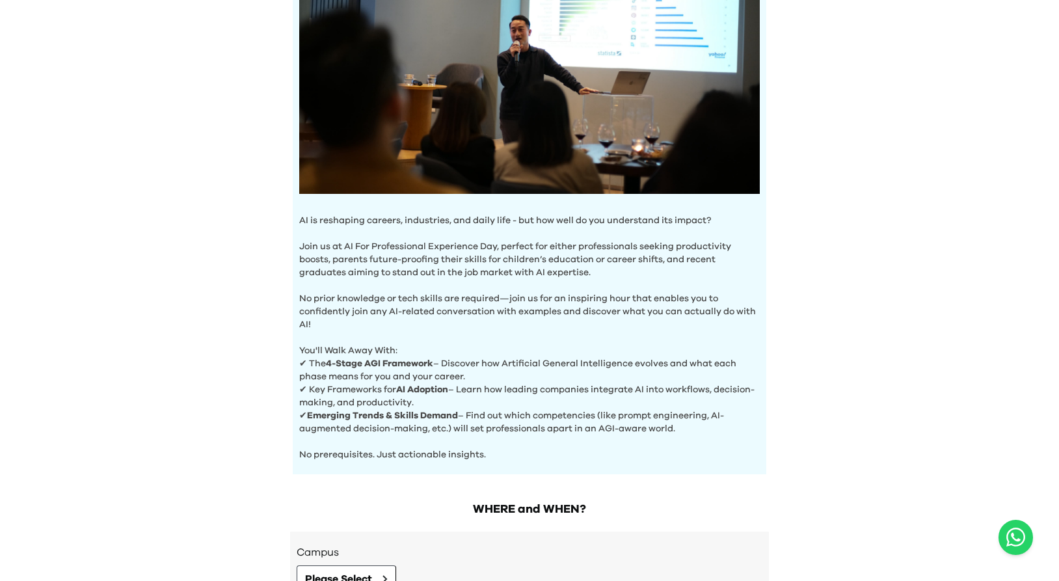
scroll to position [384, 0]
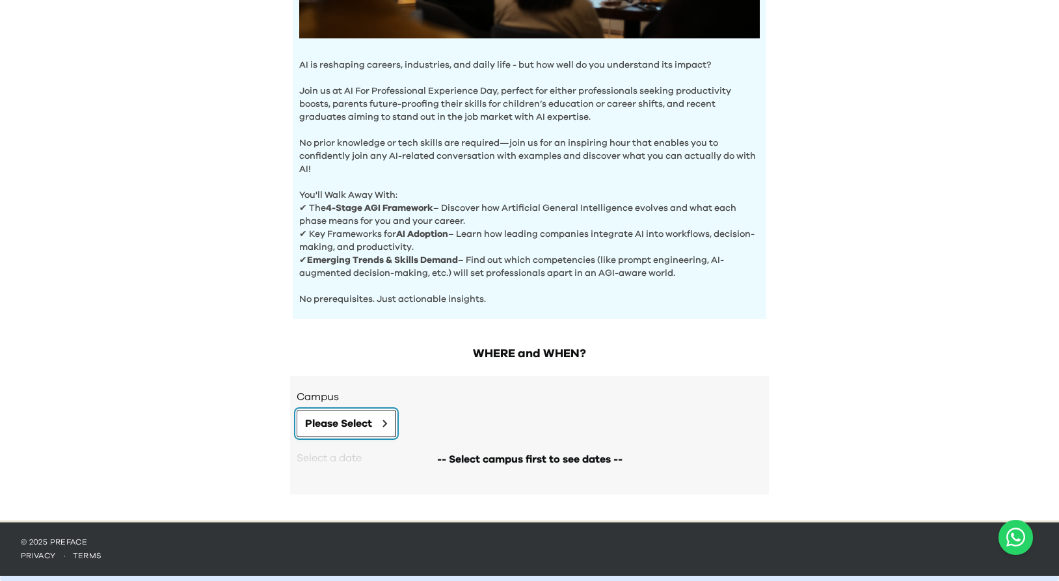
click at [365, 428] on span "Please Select" at bounding box center [338, 424] width 67 height 16
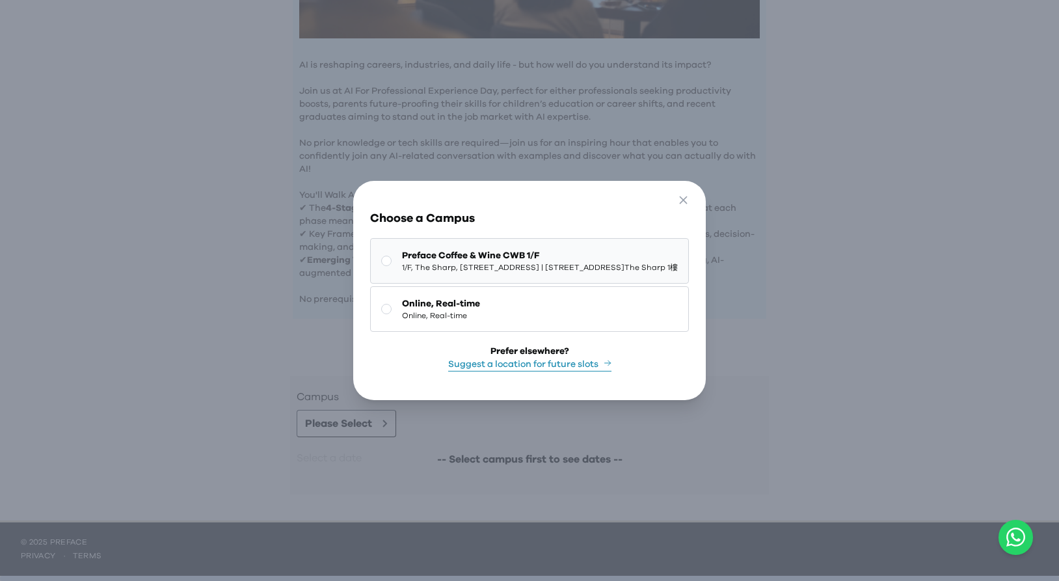
click at [485, 241] on button "Preface Coffee & Wine CWB 1/F 1/F, The Sharp, 11 Sharp Street East, Causeway Ba…" at bounding box center [529, 261] width 319 height 46
